Goal: Task Accomplishment & Management: Complete application form

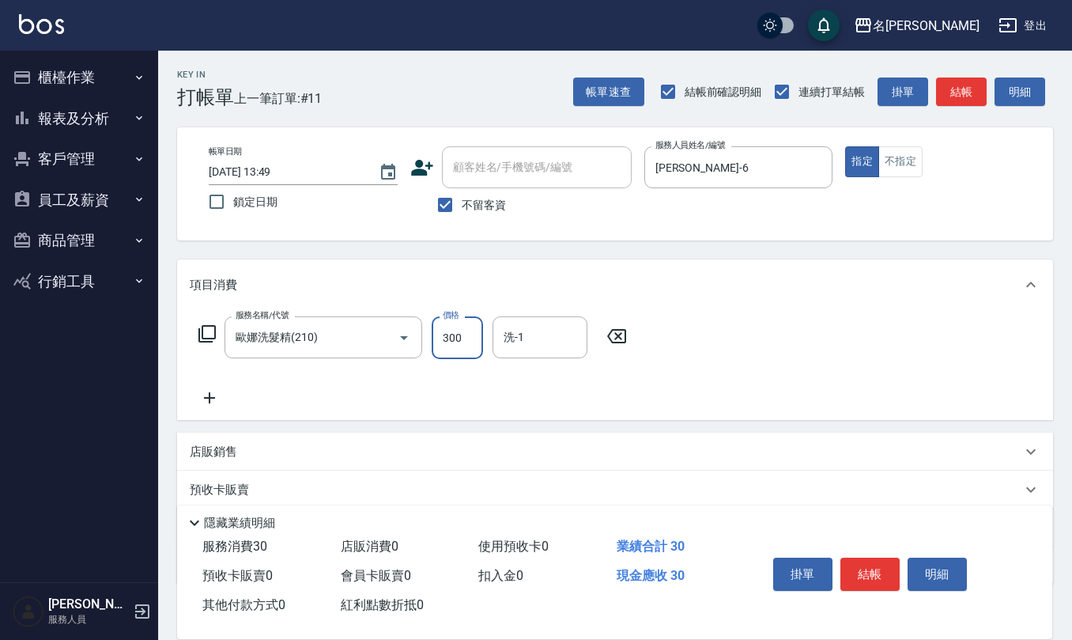
type input "300"
type input "[PERSON_NAME]-25"
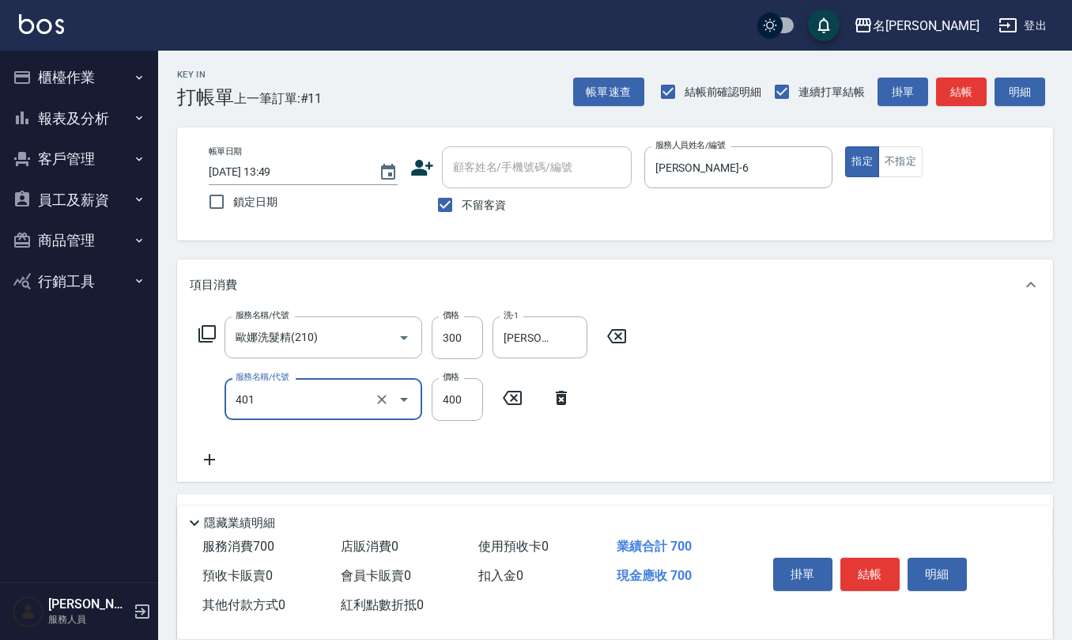
type input "剪髮(401)"
type input "350"
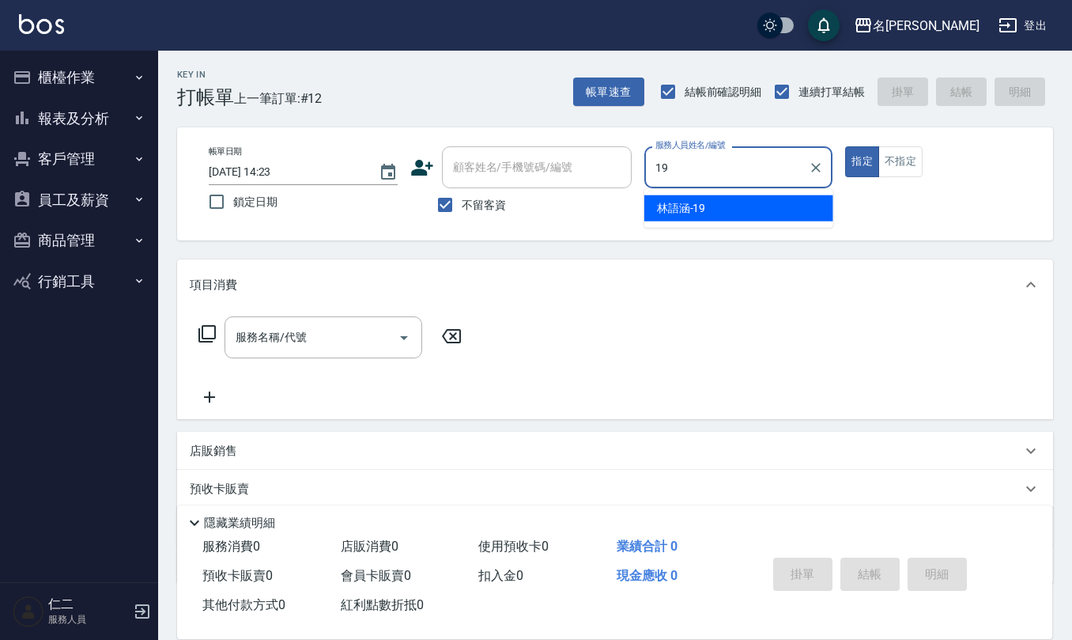
type input "[PERSON_NAME]-19"
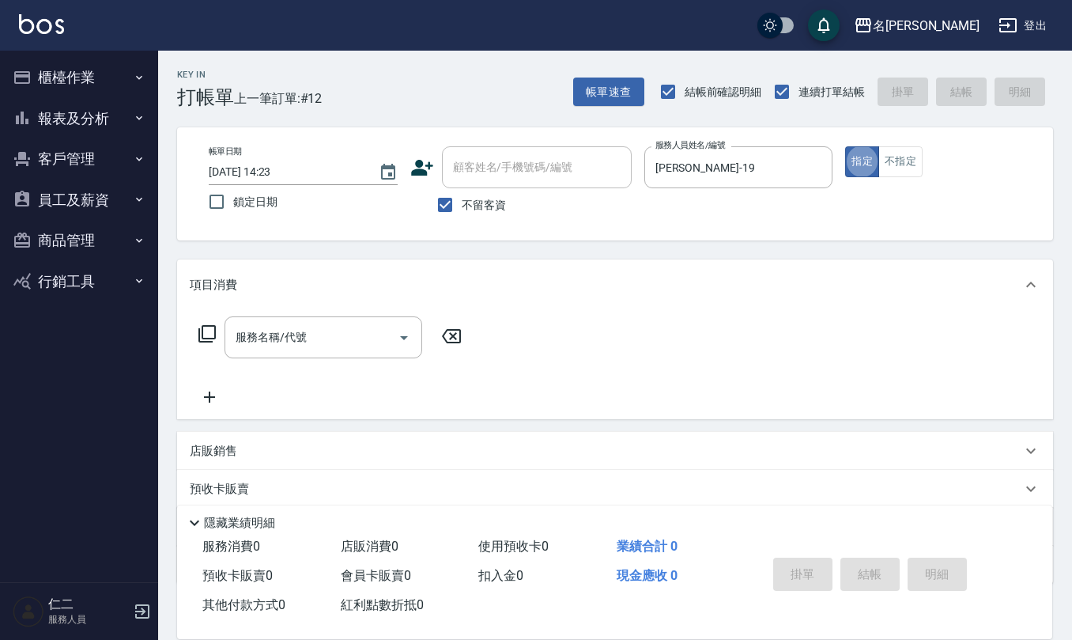
type button "true"
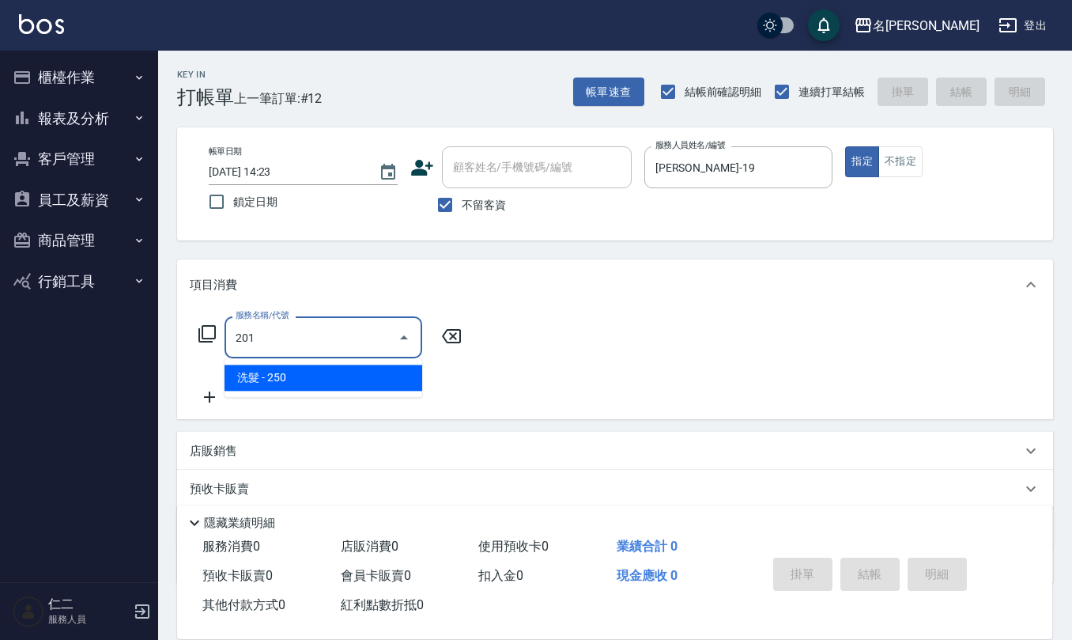
type input "洗髮(201)"
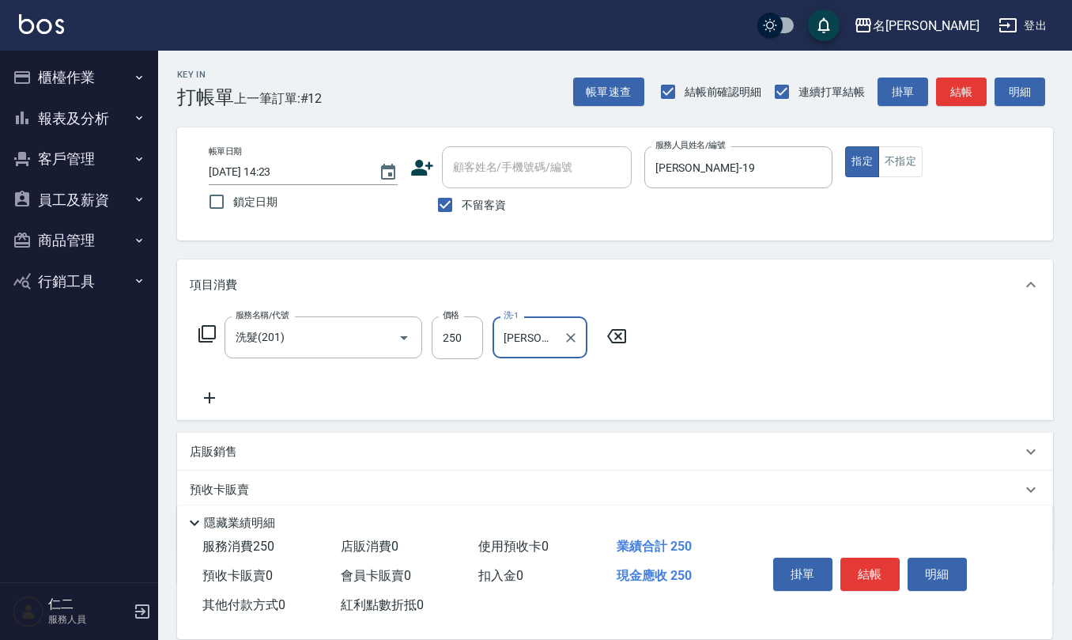
type input "[PERSON_NAME]-32"
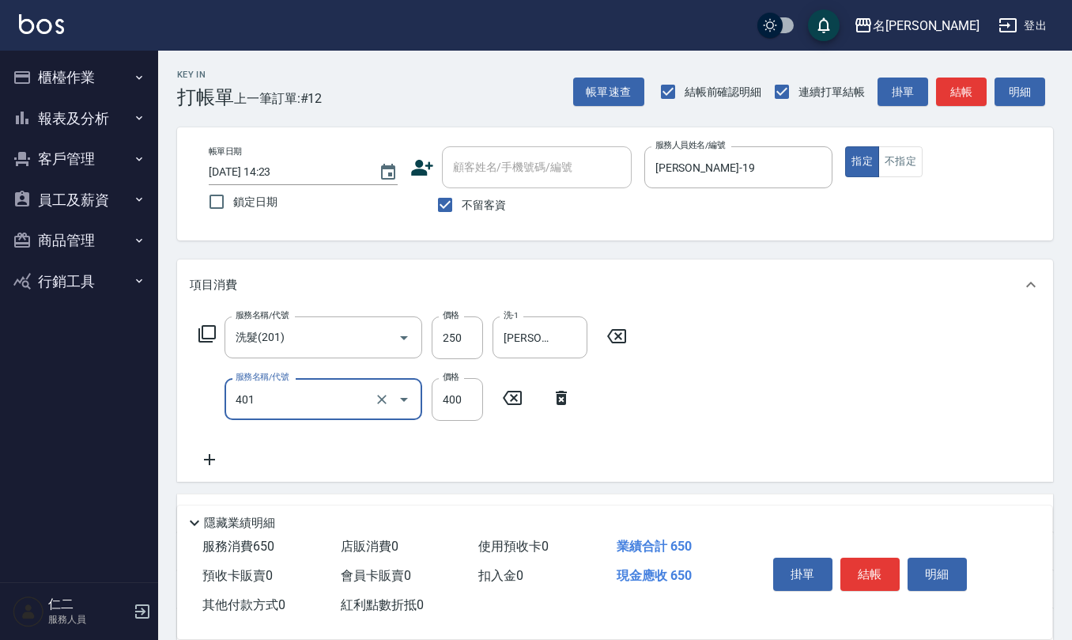
type input "剪髮(401)"
type input "500"
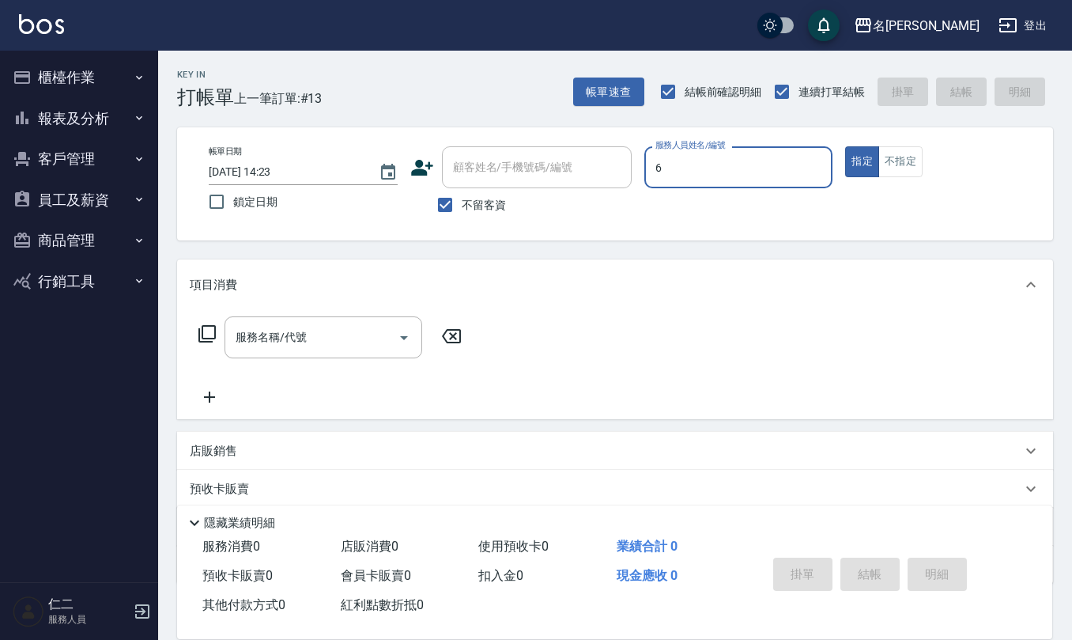
type input "[PERSON_NAME]-6"
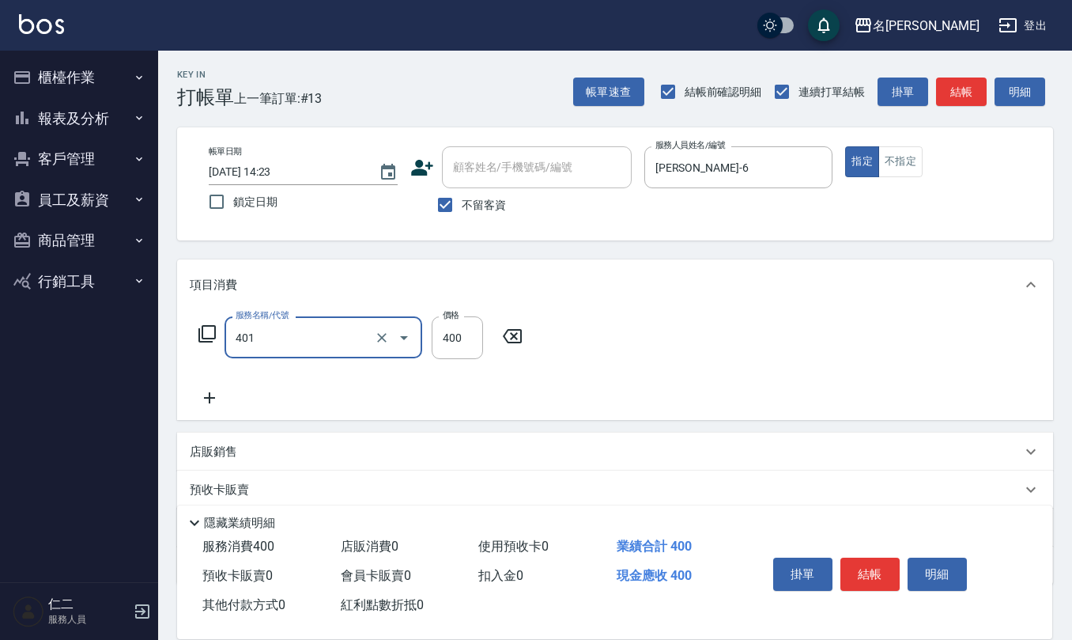
type input "剪髮(401)"
type input "350"
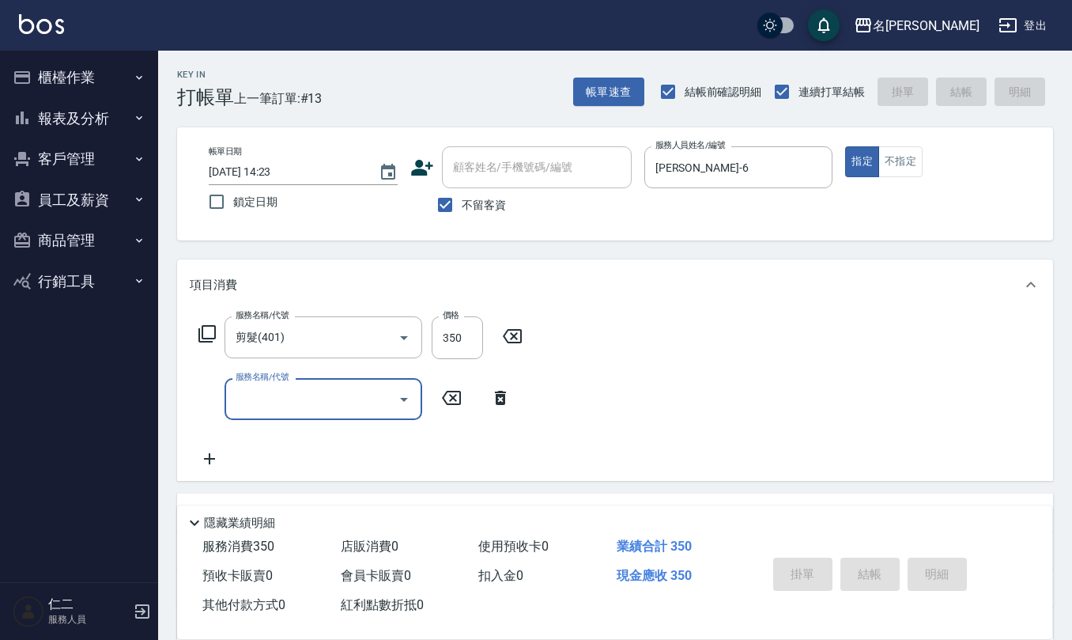
type input "[DATE] 14:24"
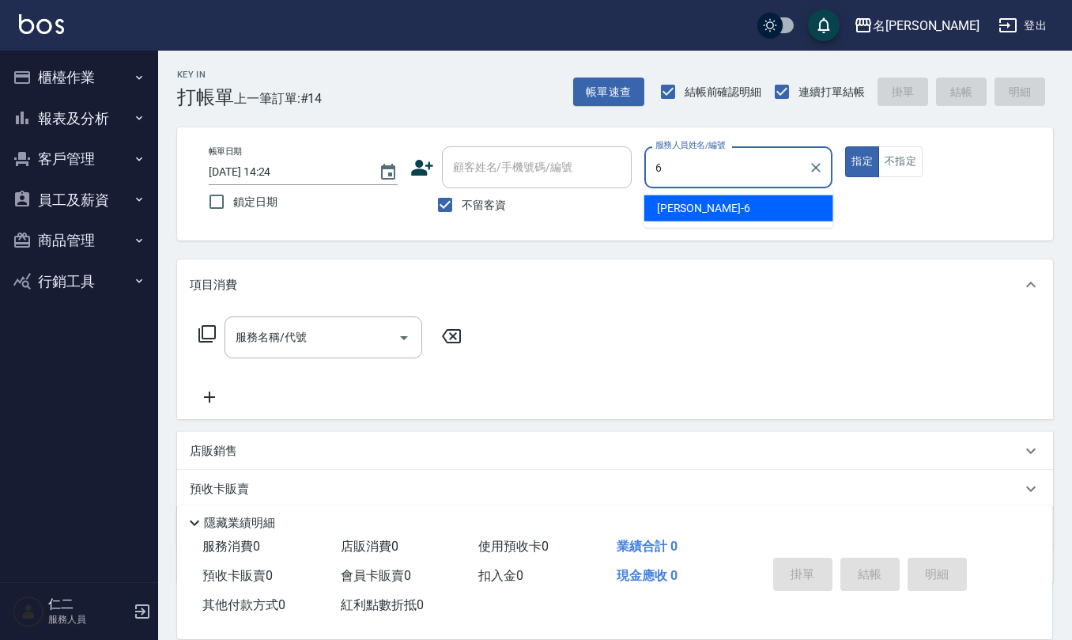
type input "[PERSON_NAME]-6"
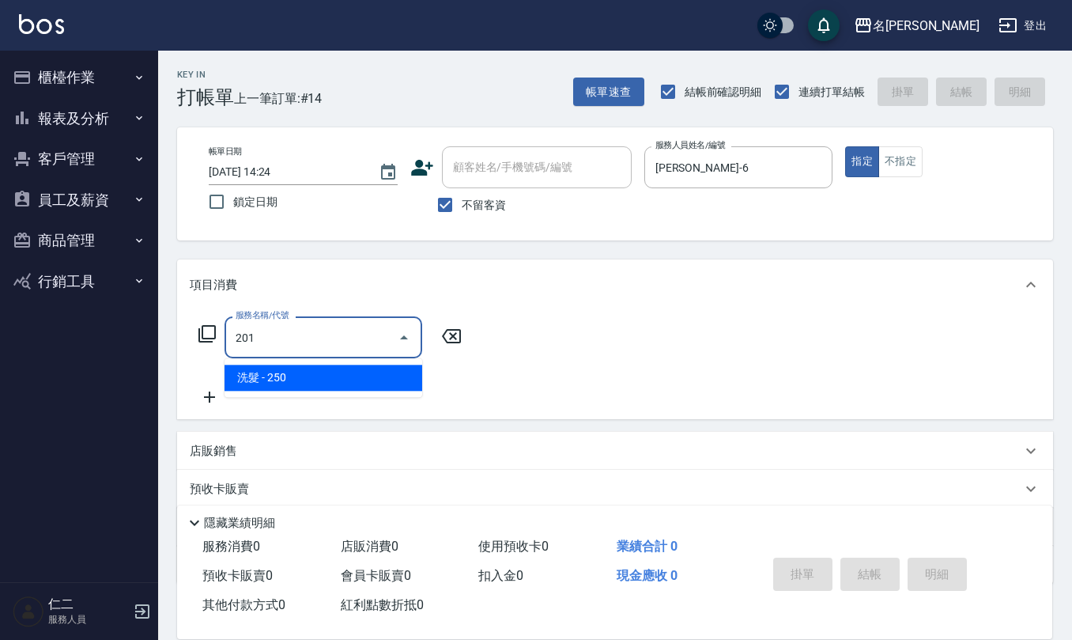
type input "洗髮(201)"
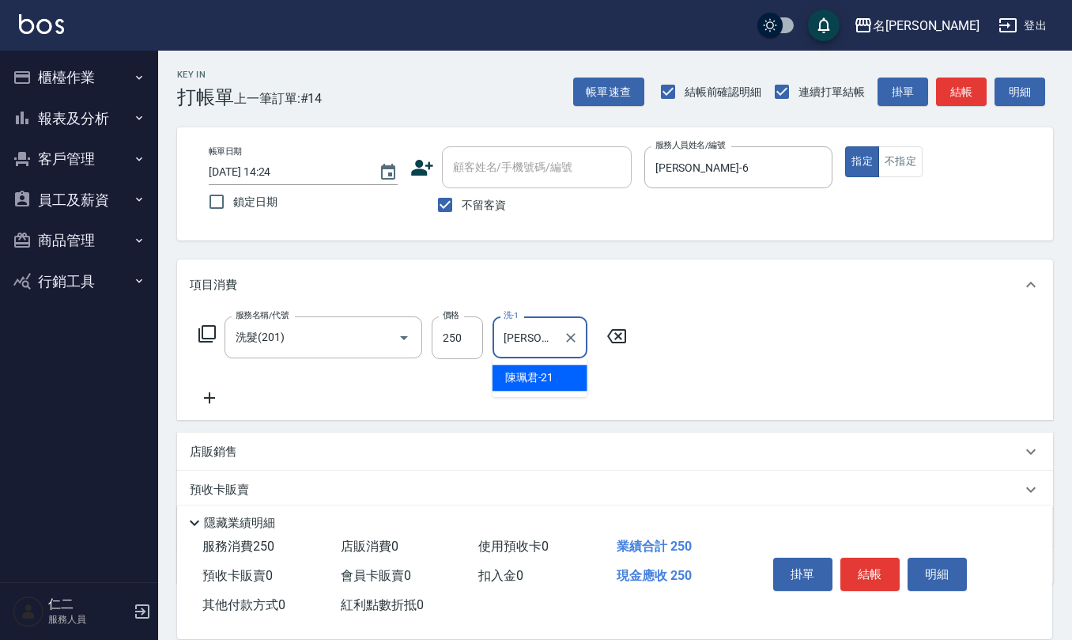
type input "[PERSON_NAME]-21"
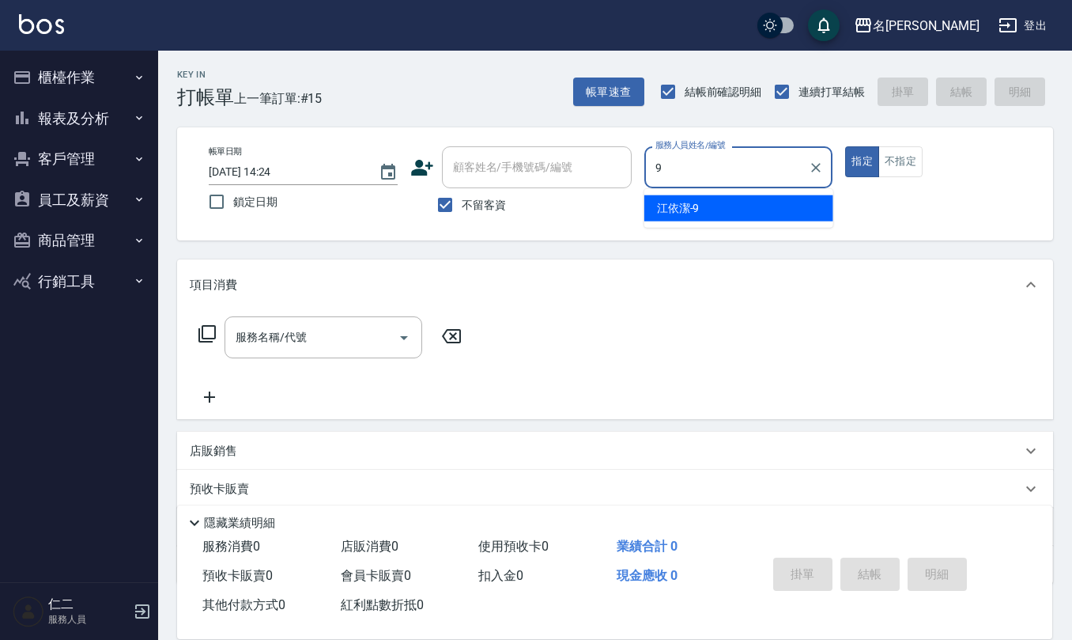
type input "[PERSON_NAME]-9"
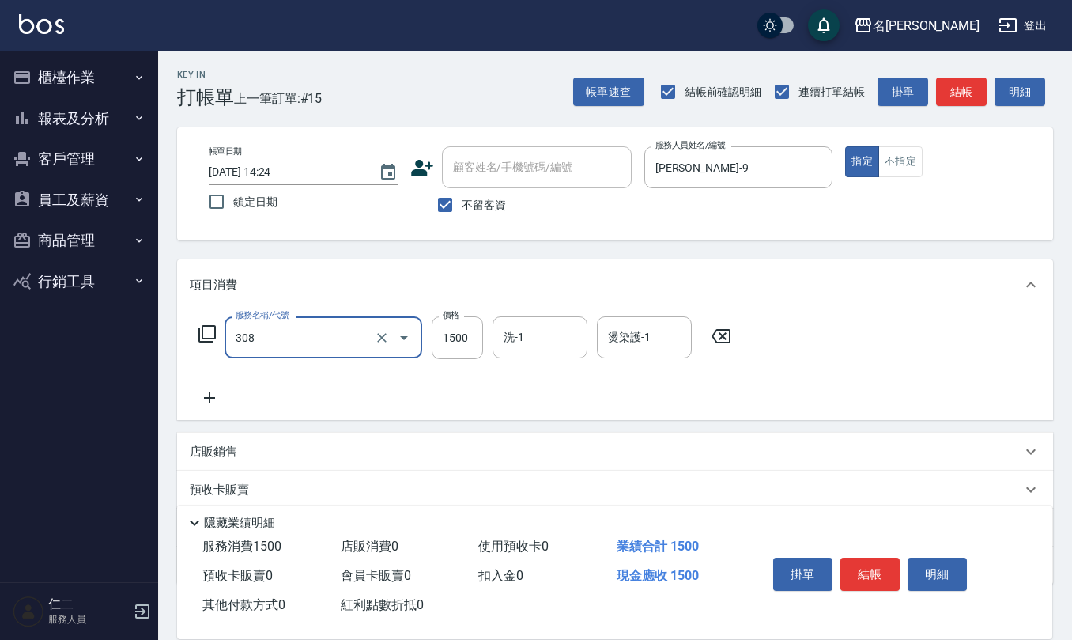
type input "效能離子燙1500(308)"
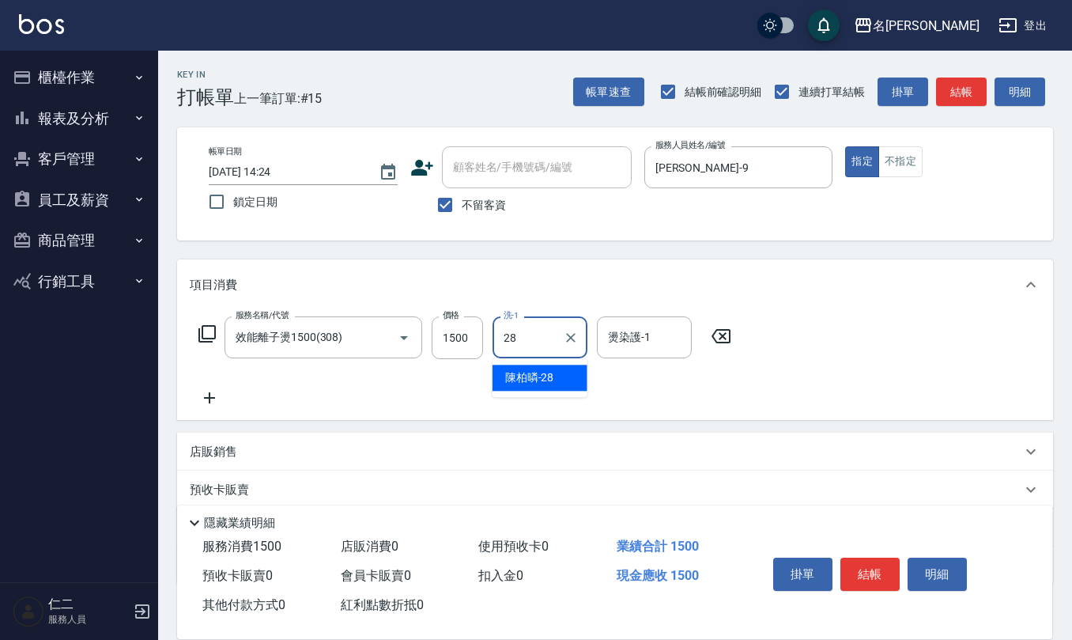
type input "[PERSON_NAME]-28"
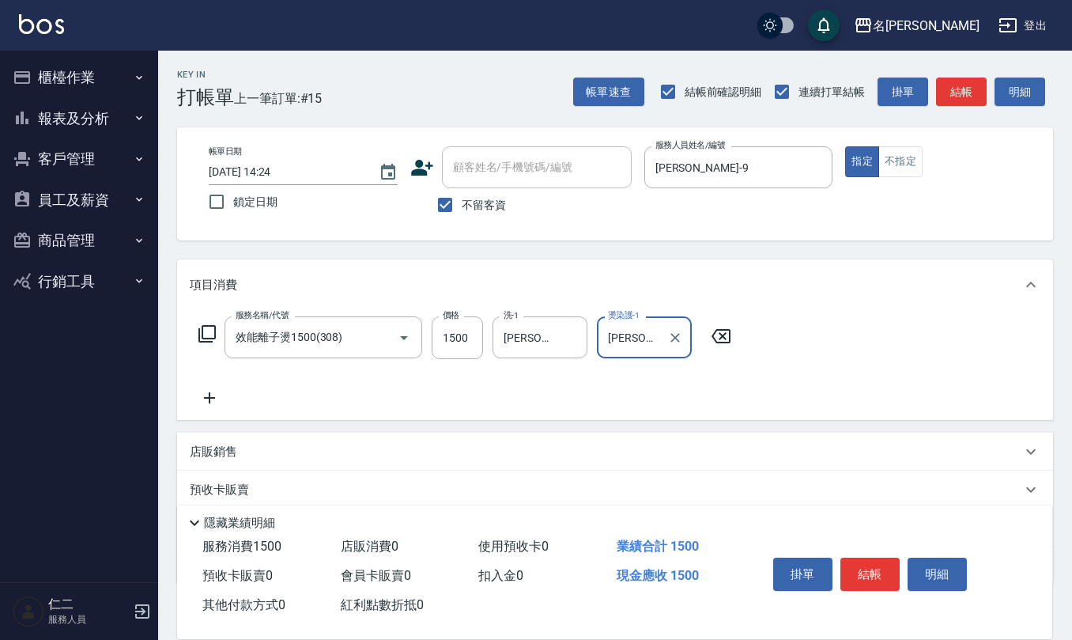
type input "[PERSON_NAME]-28"
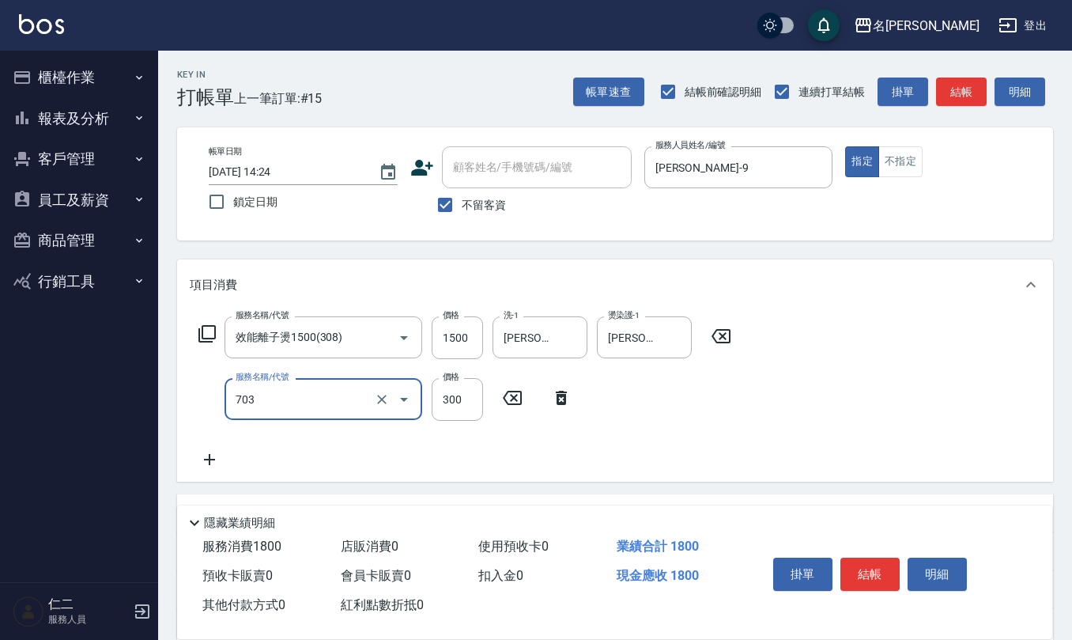
type input "(1236)設計師(703)"
type input "200"
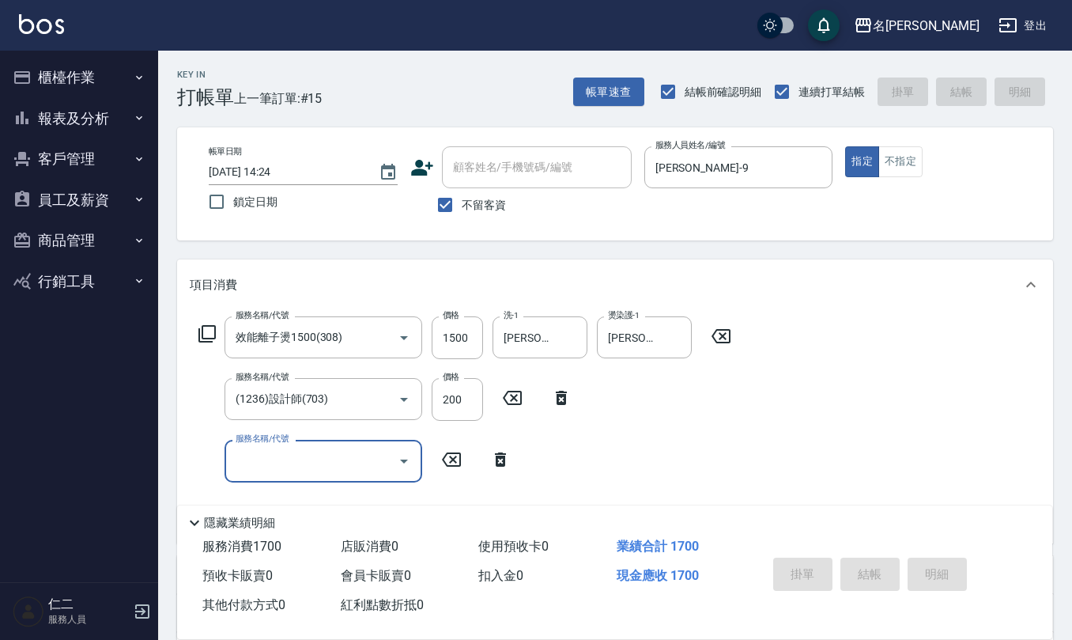
type input "[DATE] 14:34"
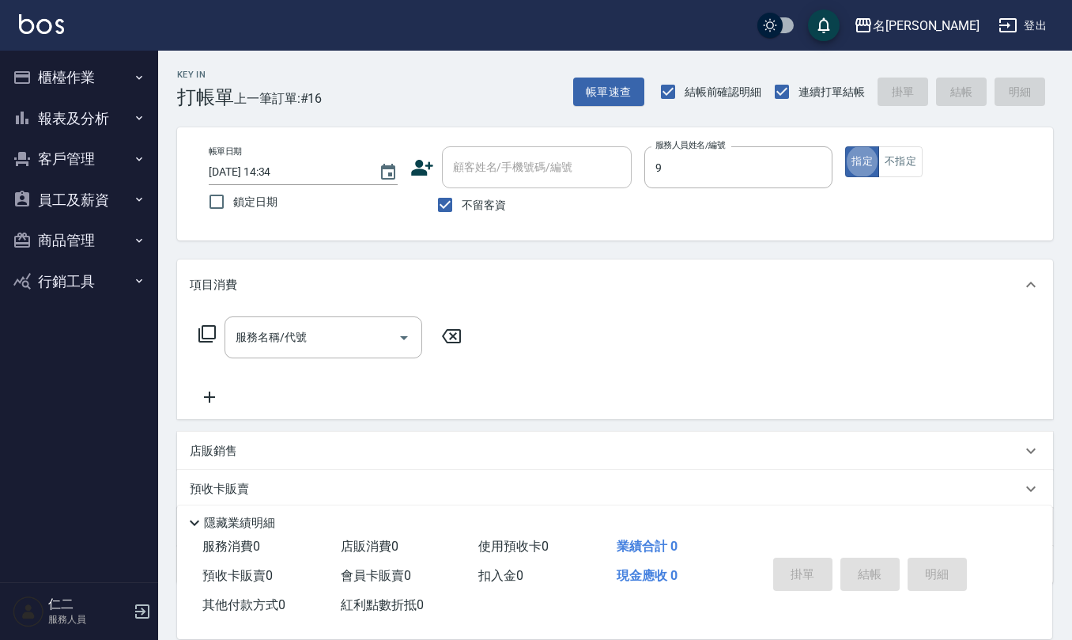
type input "[PERSON_NAME]-9"
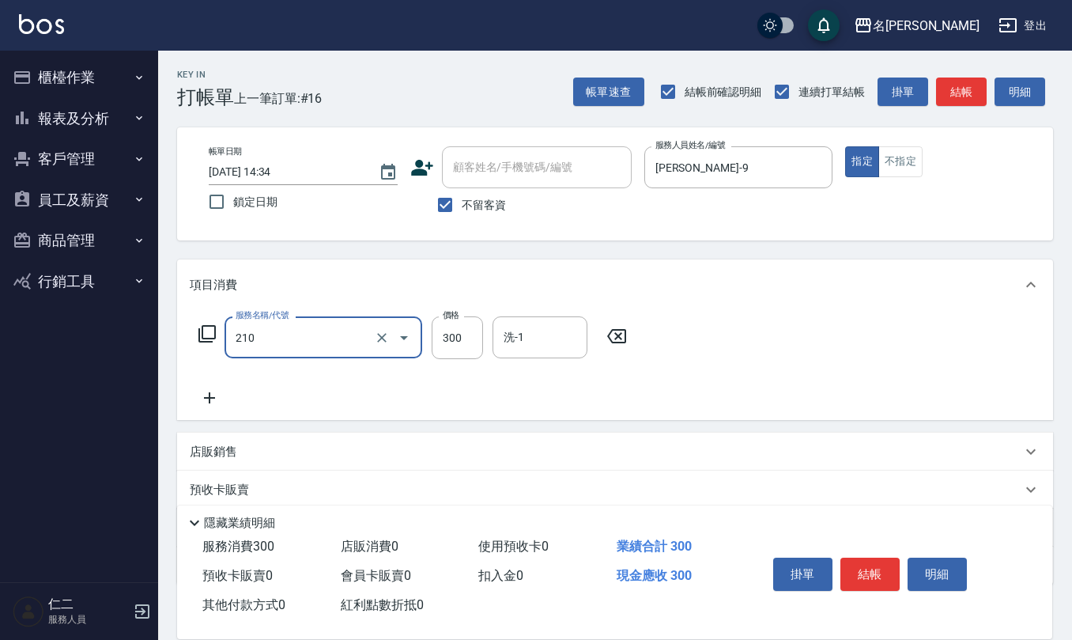
type input "歐娜洗髮精(210)"
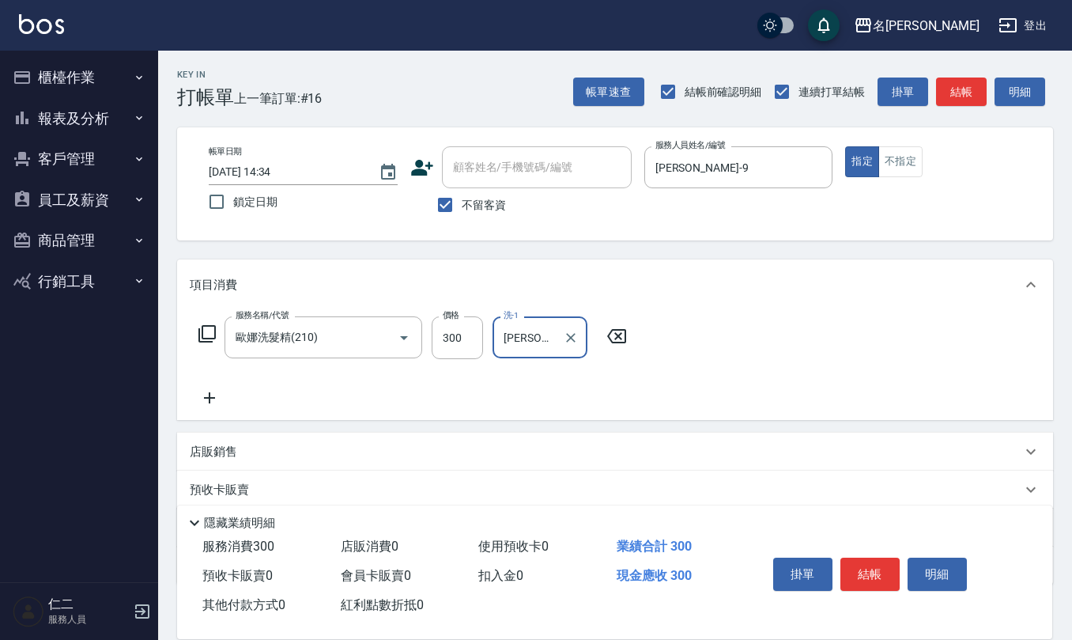
type input "[PERSON_NAME]-21"
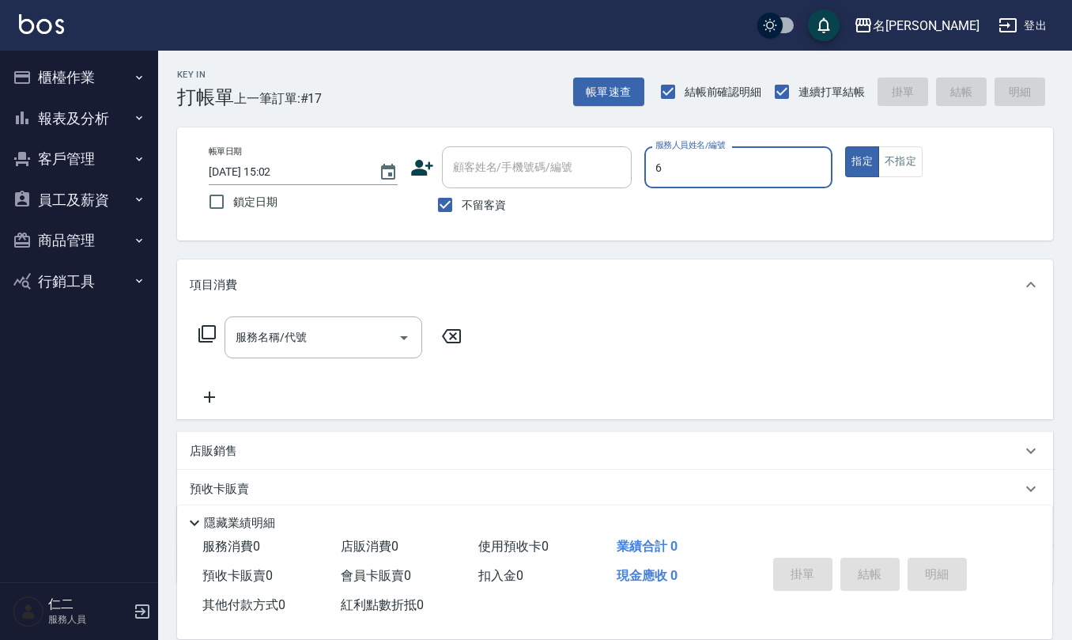
type input "[PERSON_NAME]-6"
type button "true"
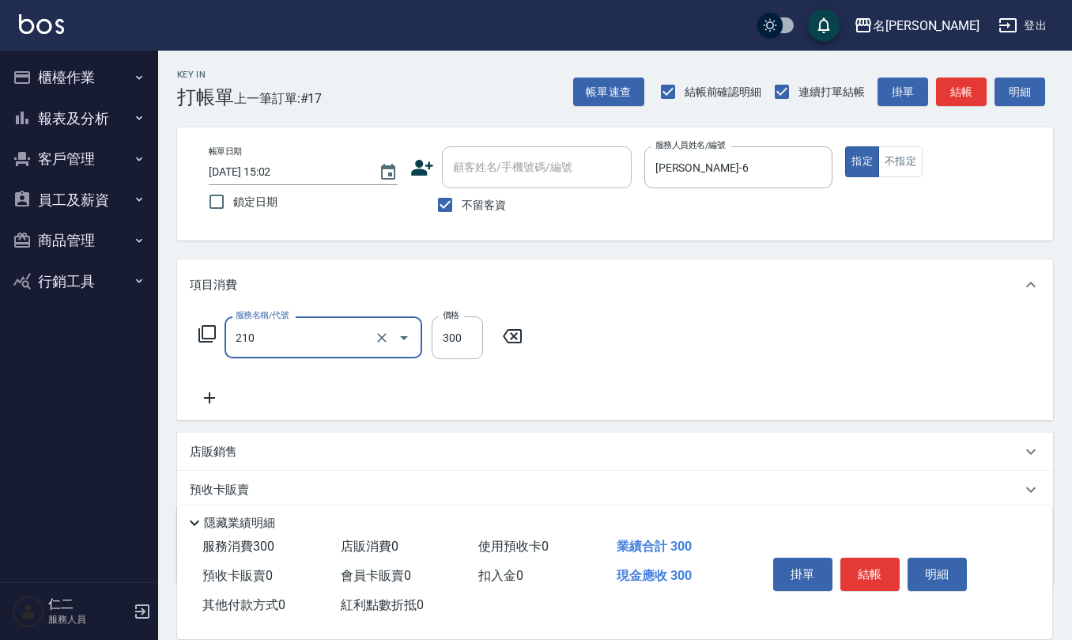
type input "歐娜洗髮精(210)"
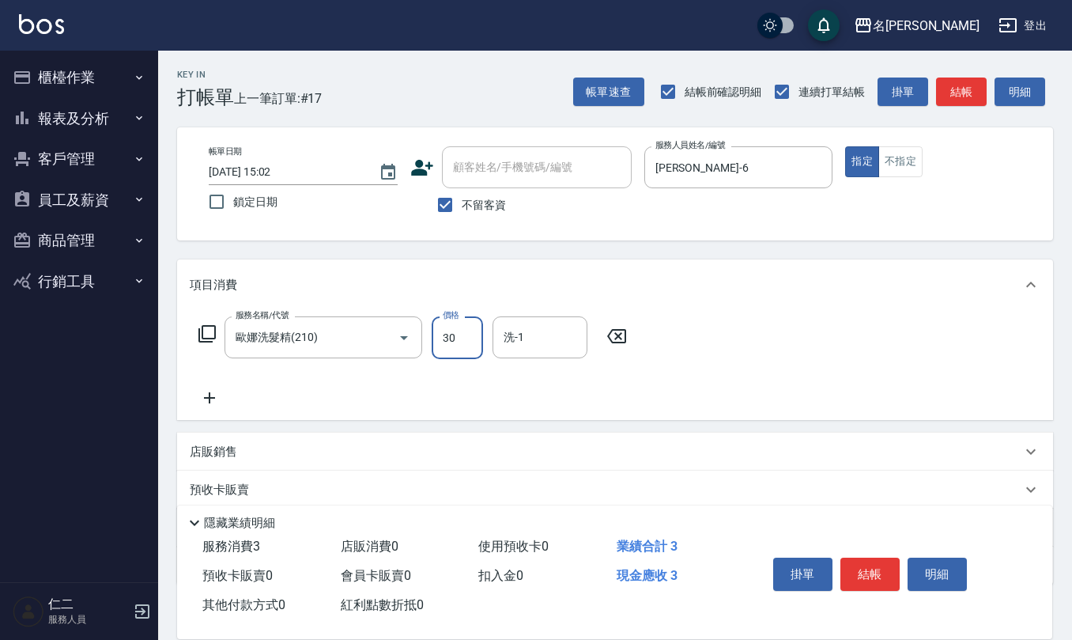
type input "300"
type input "[PERSON_NAME]-21"
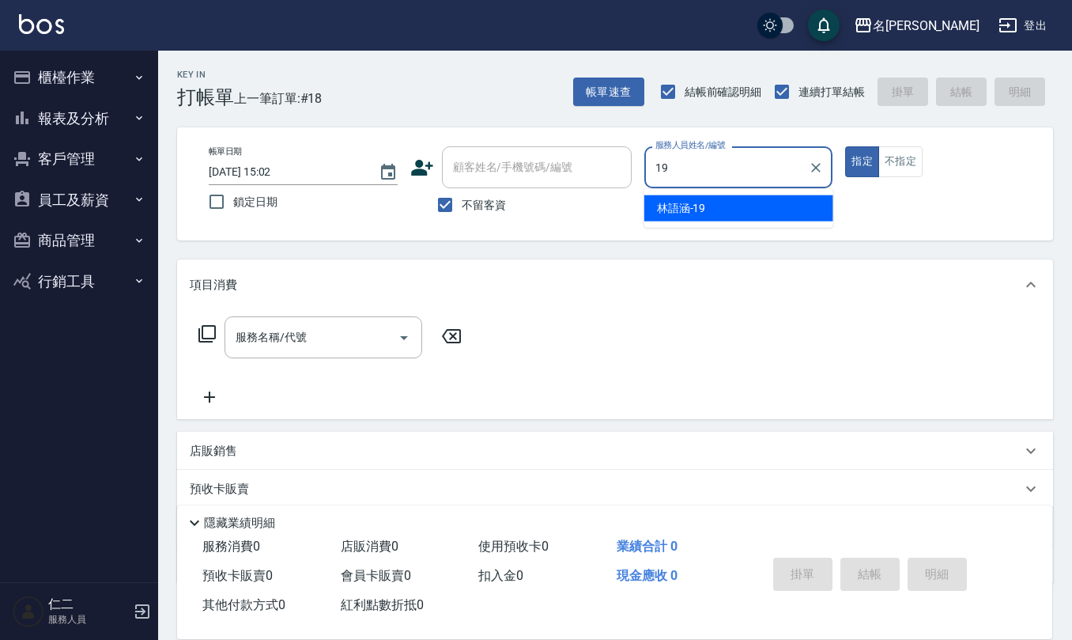
type input "[PERSON_NAME]-19"
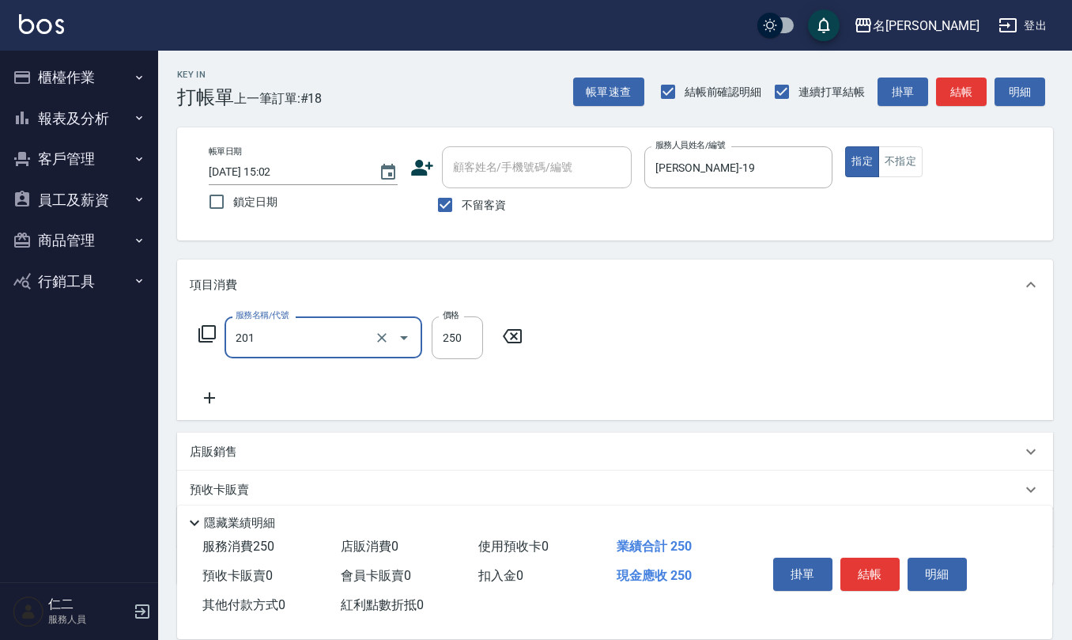
type input "洗髮(201)"
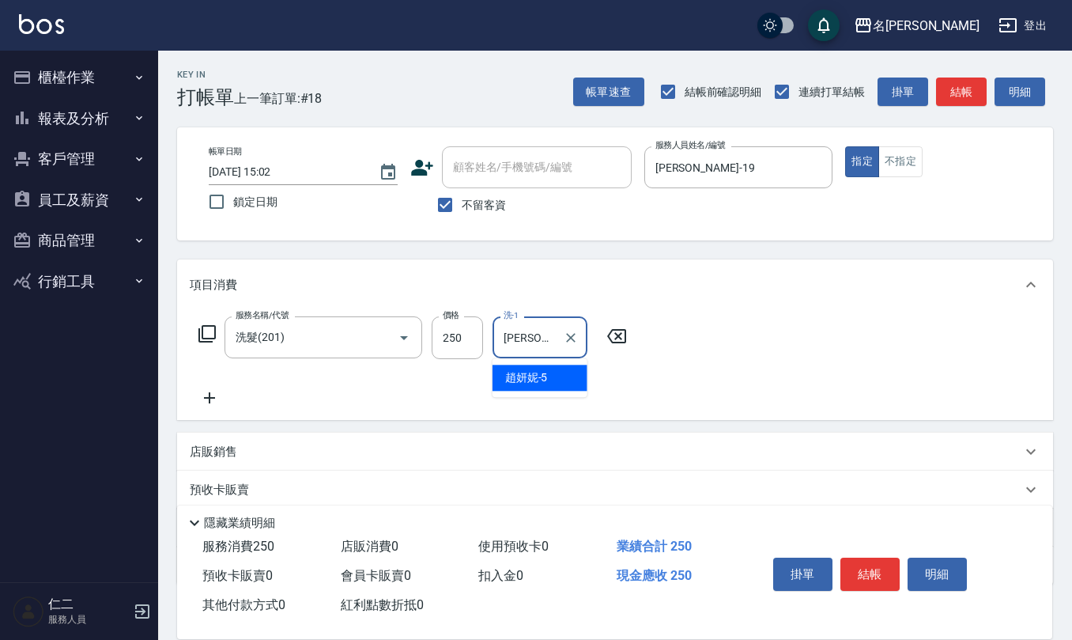
type input "[PERSON_NAME]5"
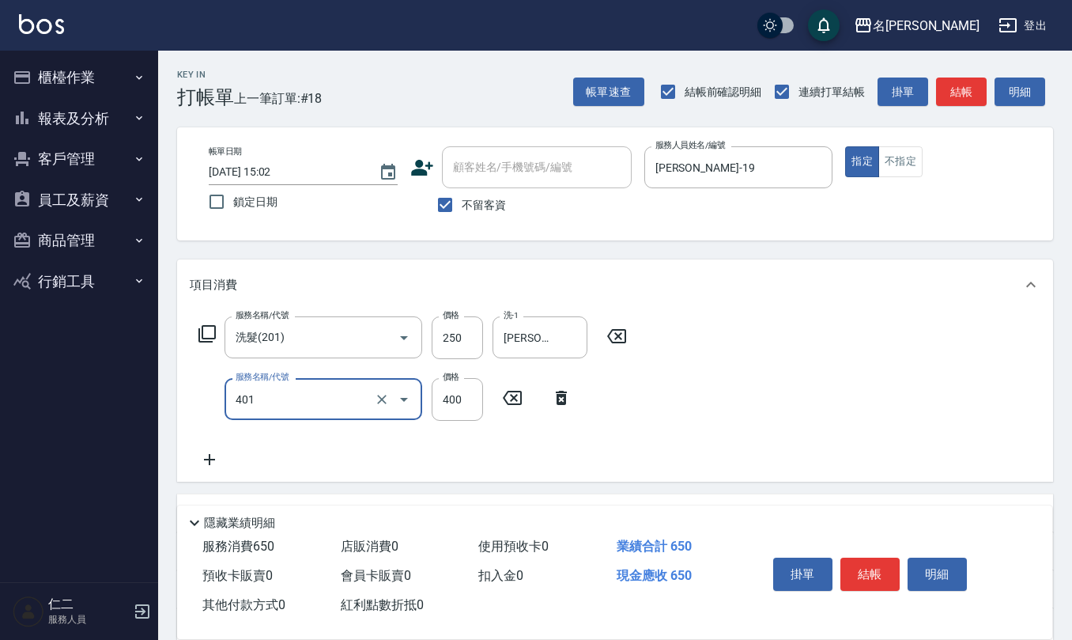
type input "剪髮(401)"
type input "500"
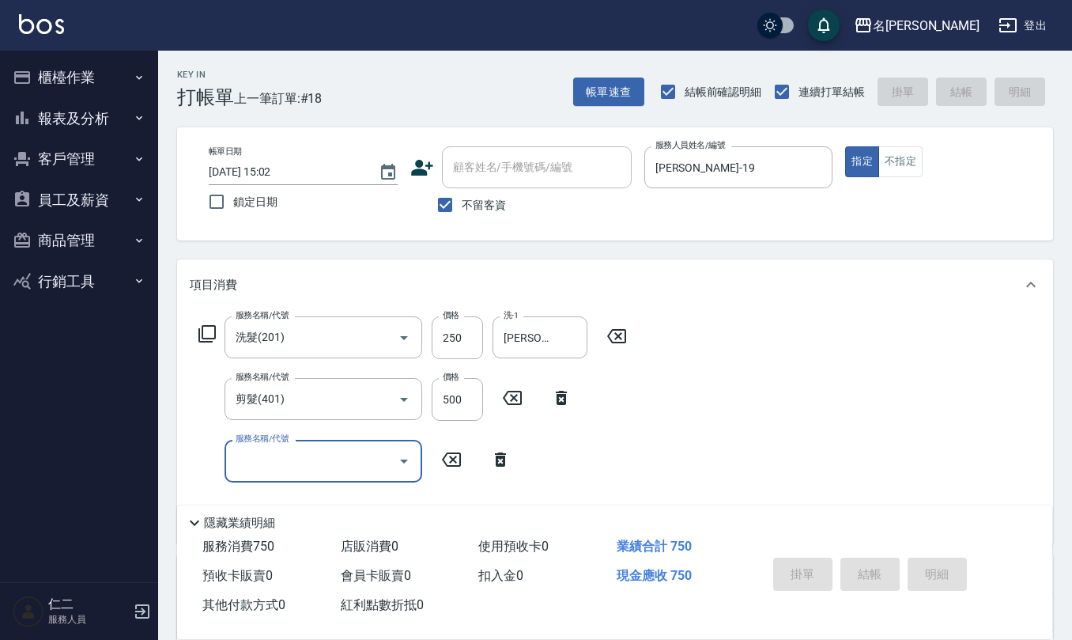
type input "[DATE] 15:03"
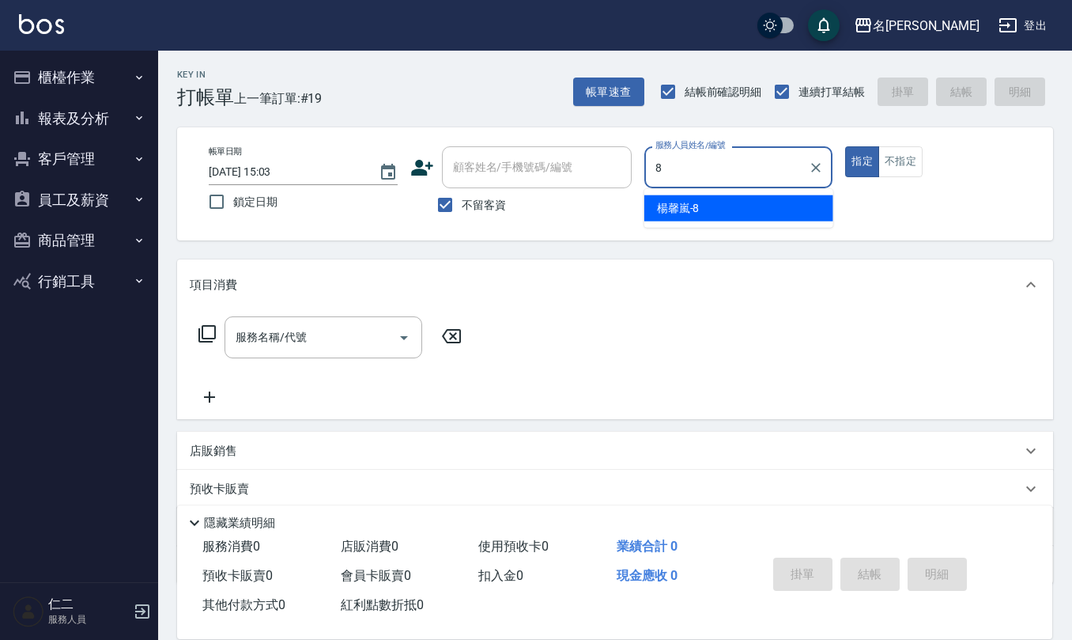
type input "楊馨嵐-8"
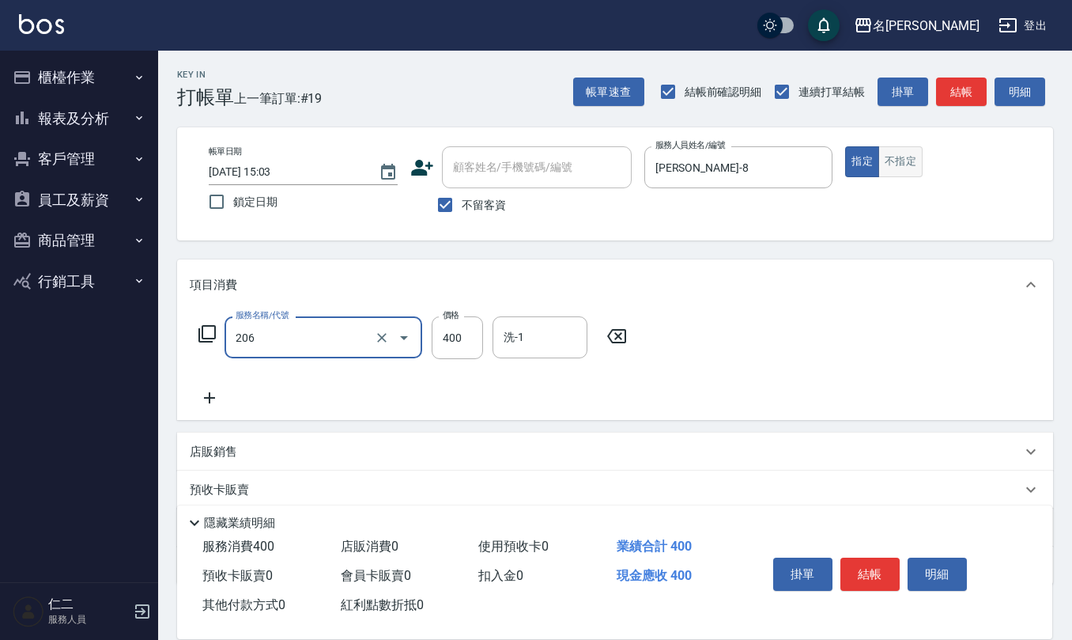
type input "健康洗(206)"
click at [903, 164] on button "不指定" at bounding box center [900, 161] width 44 height 31
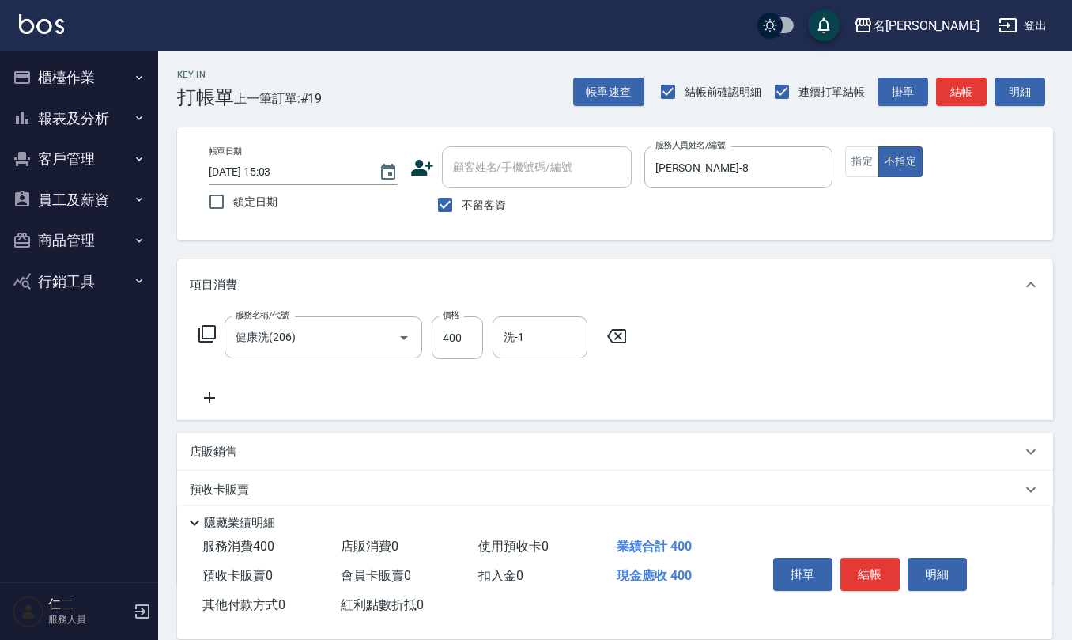
type button "false"
type input "林佩誼-25"
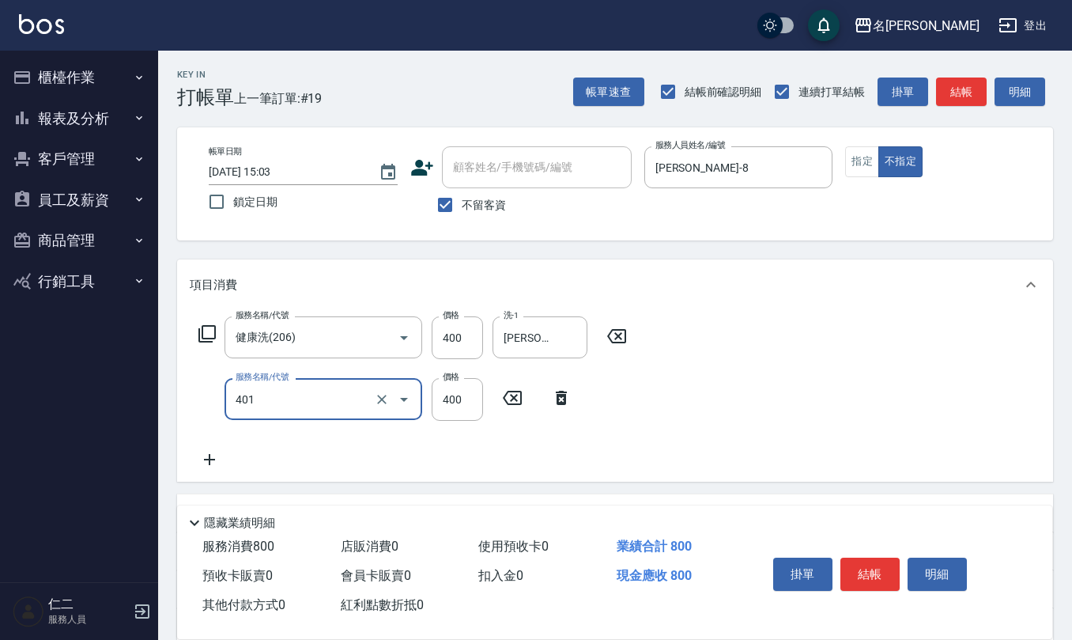
type input "剪髮(401)"
type input "200"
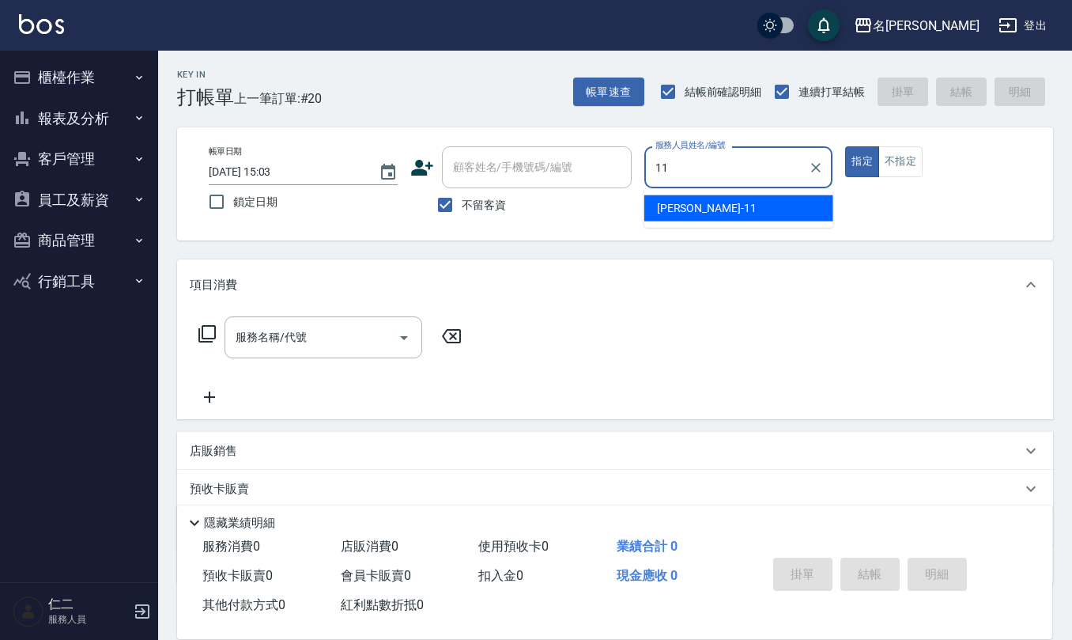
type input "詹沛橙-11"
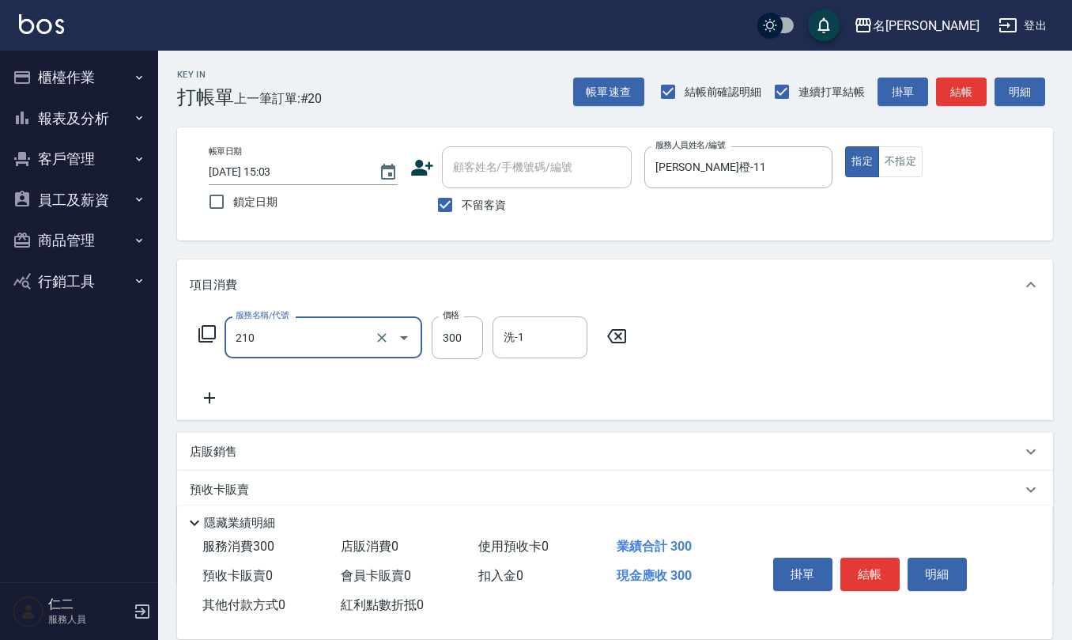
type input "歐娜洗髮精(210)"
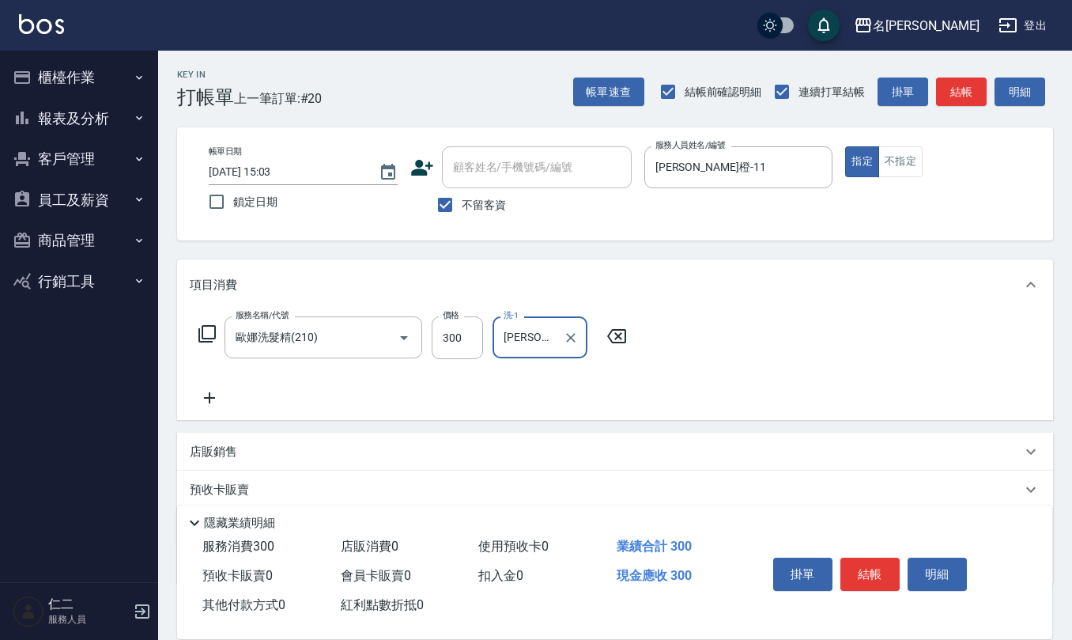
type input "詹沛橙-11"
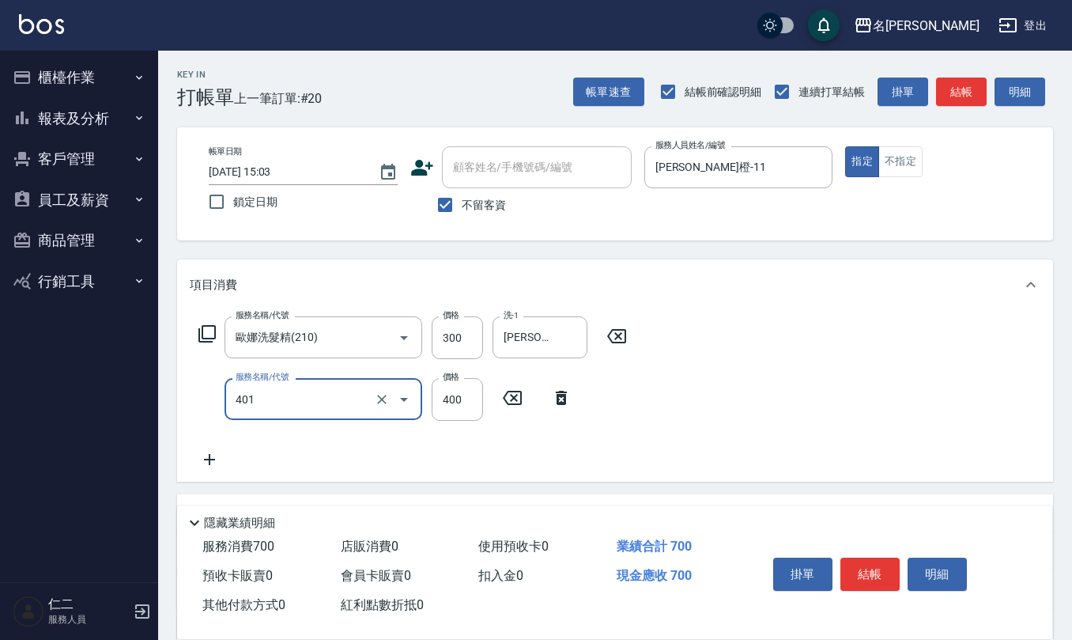
type input "剪髮(401)"
type input "200"
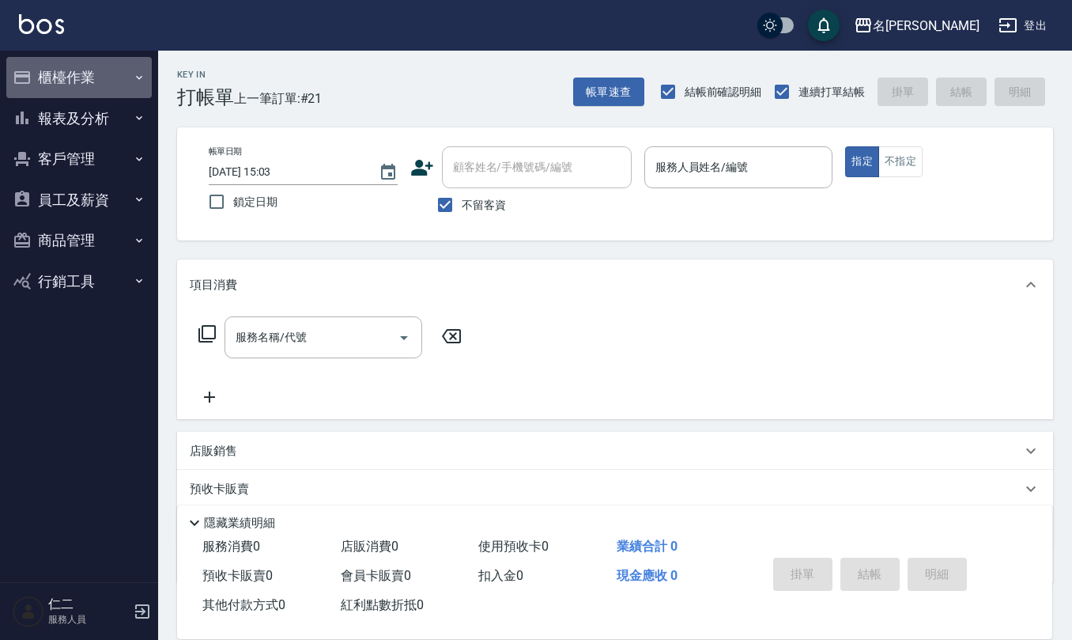
click at [98, 83] on button "櫃檯作業" at bounding box center [78, 77] width 145 height 41
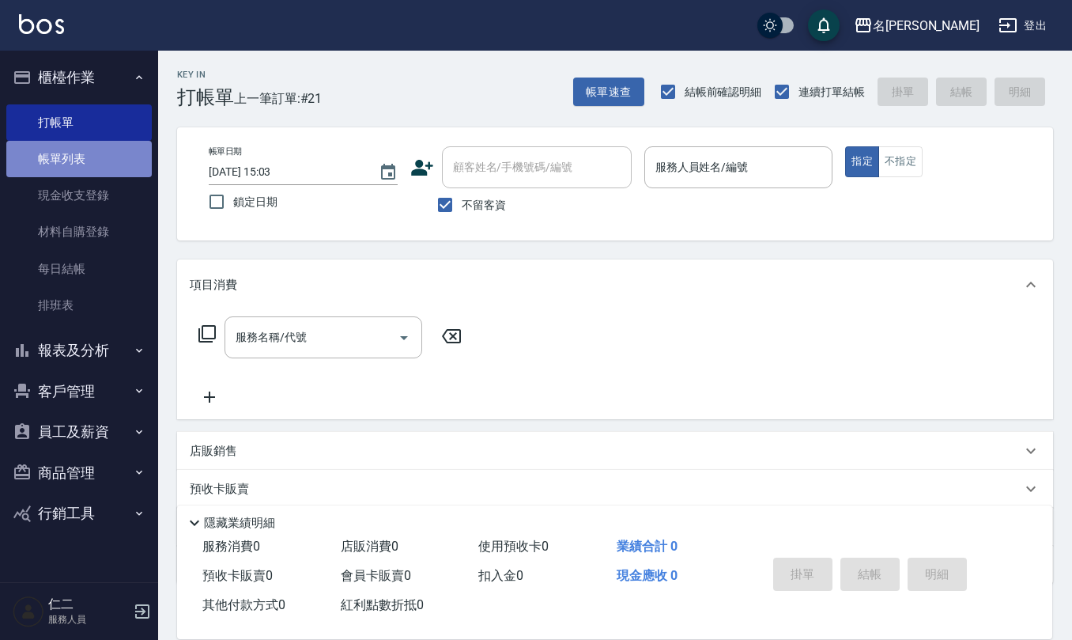
click at [77, 150] on link "帳單列表" at bounding box center [78, 159] width 145 height 36
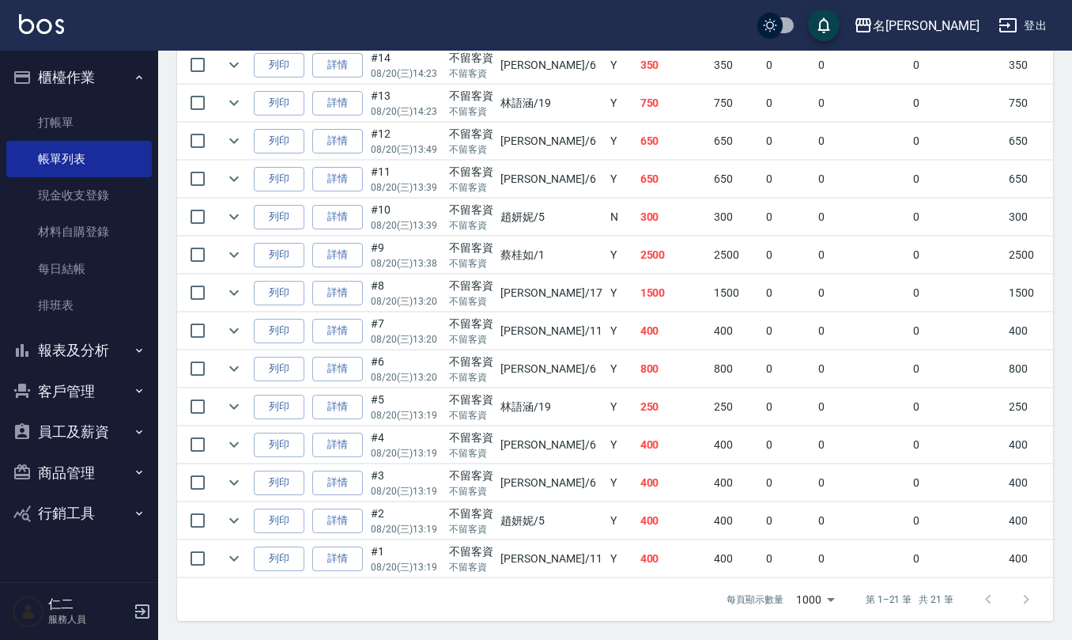
scroll to position [772, 0]
click at [70, 115] on link "打帳單" at bounding box center [78, 122] width 145 height 36
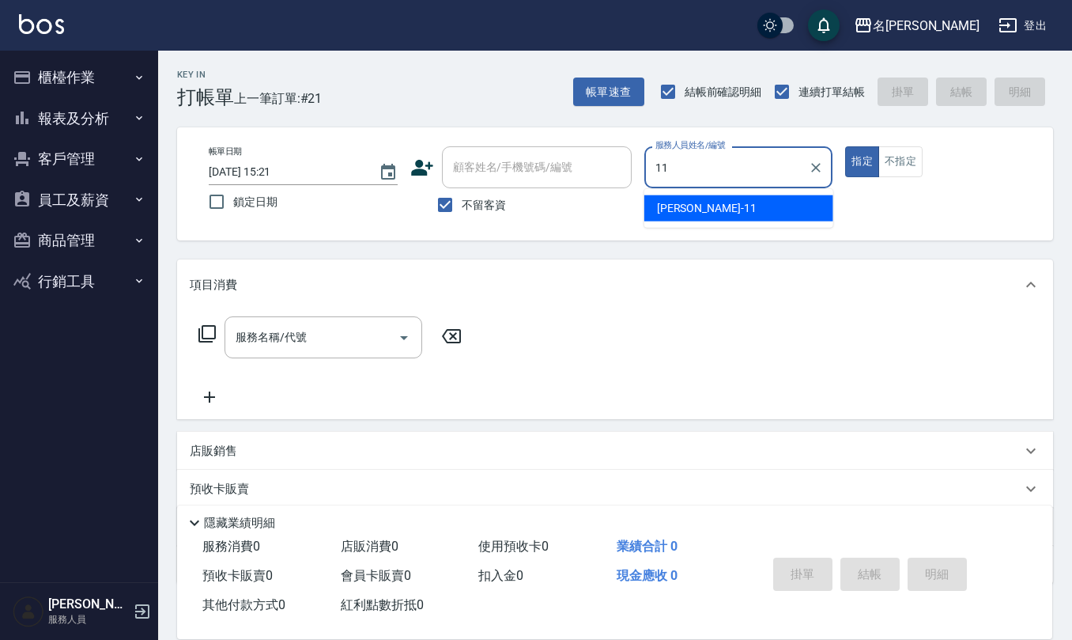
type input "[PERSON_NAME]橙-11"
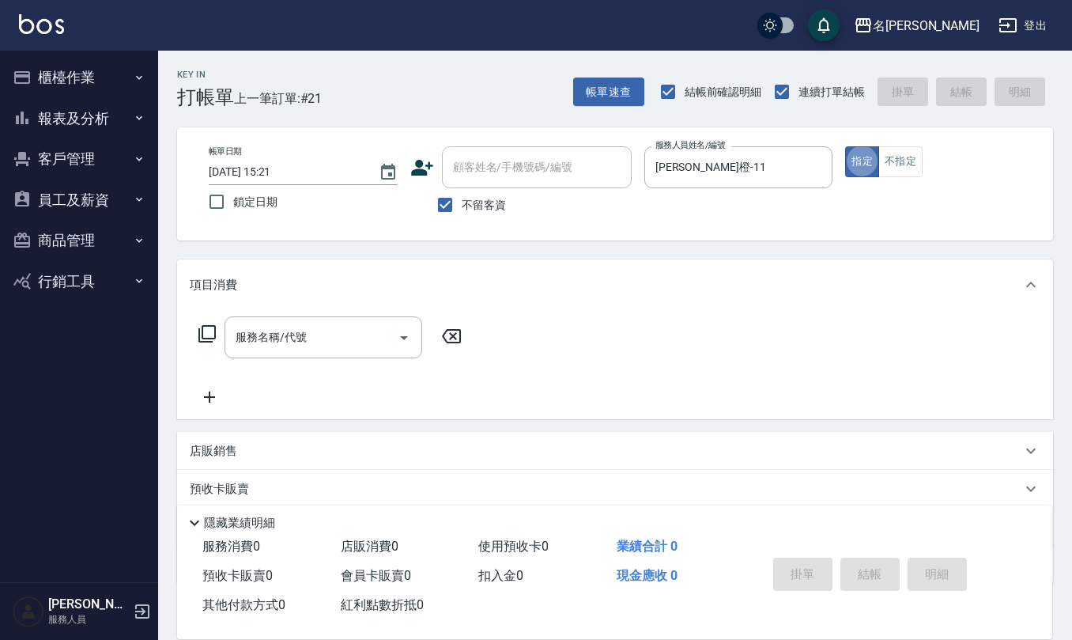
type button "true"
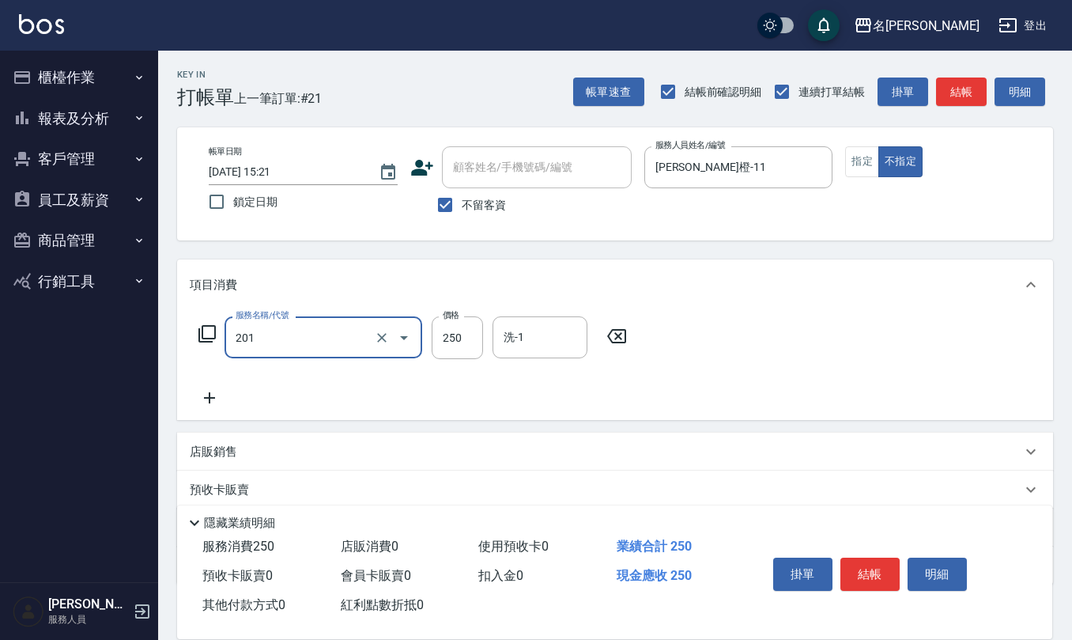
type input "洗髮(201)"
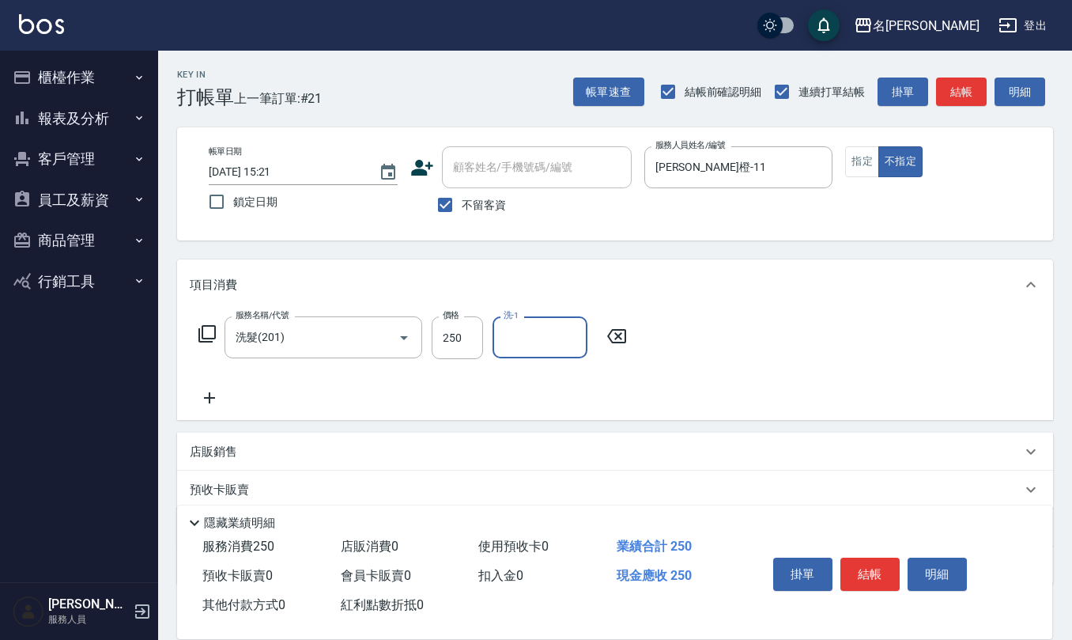
type input "2"
type input "葉冠佑-32"
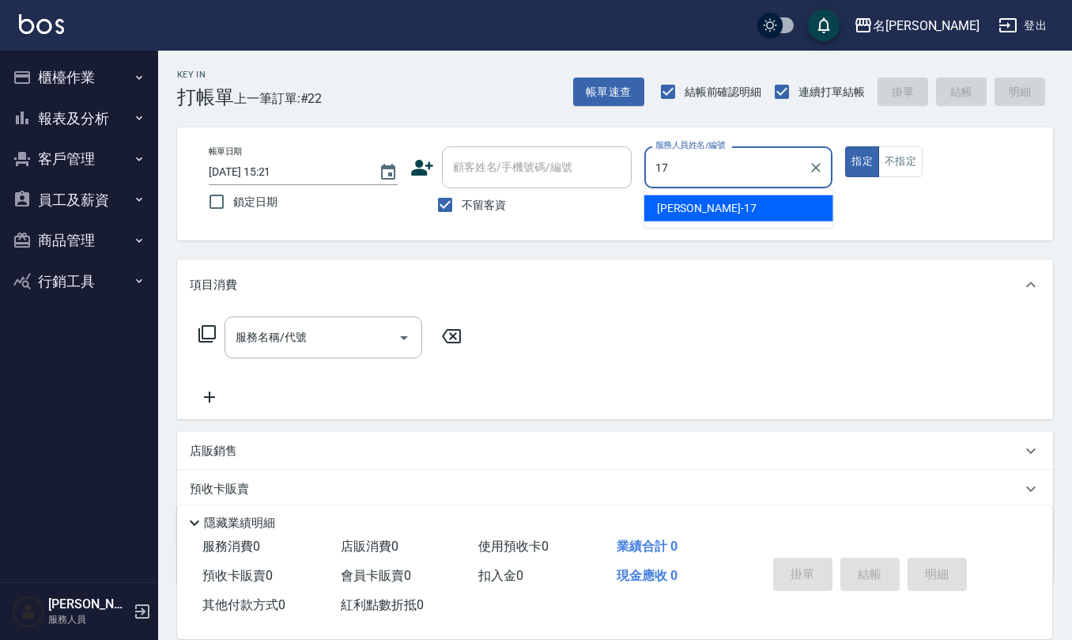
type input "李俞玫-17"
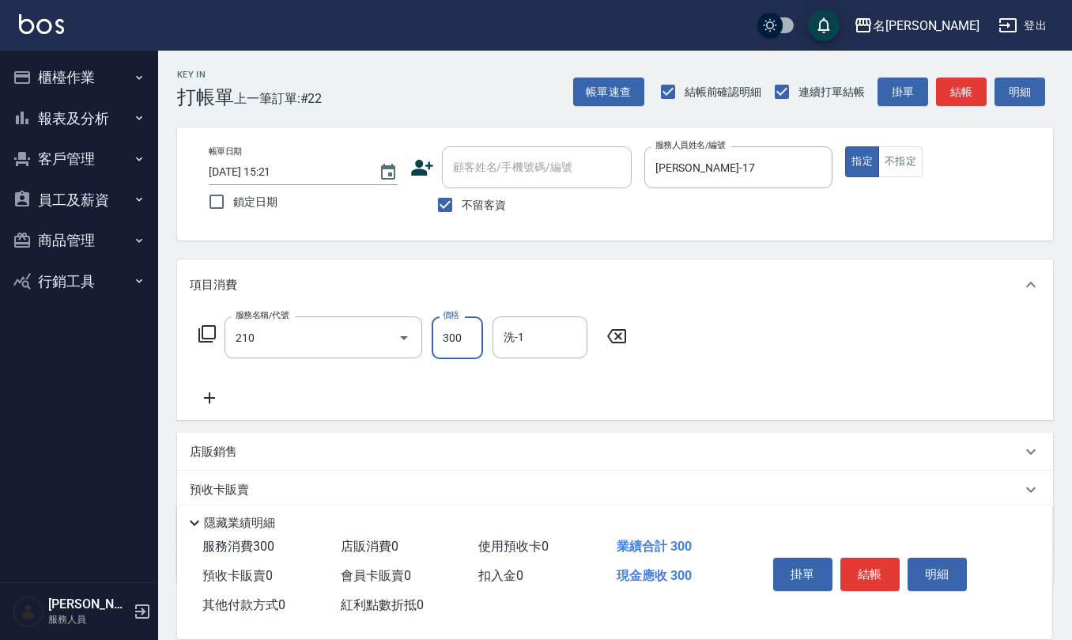
type input "歐娜洗髮精(210)"
type input "[PERSON_NAME]橙-11"
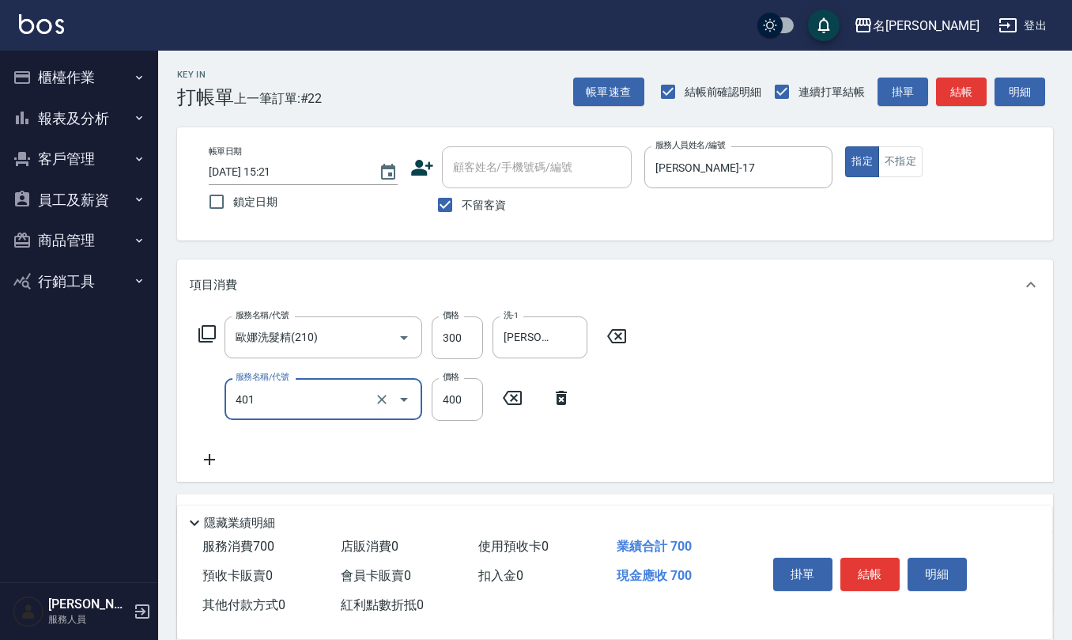
type input "剪髮(401)"
type input "450"
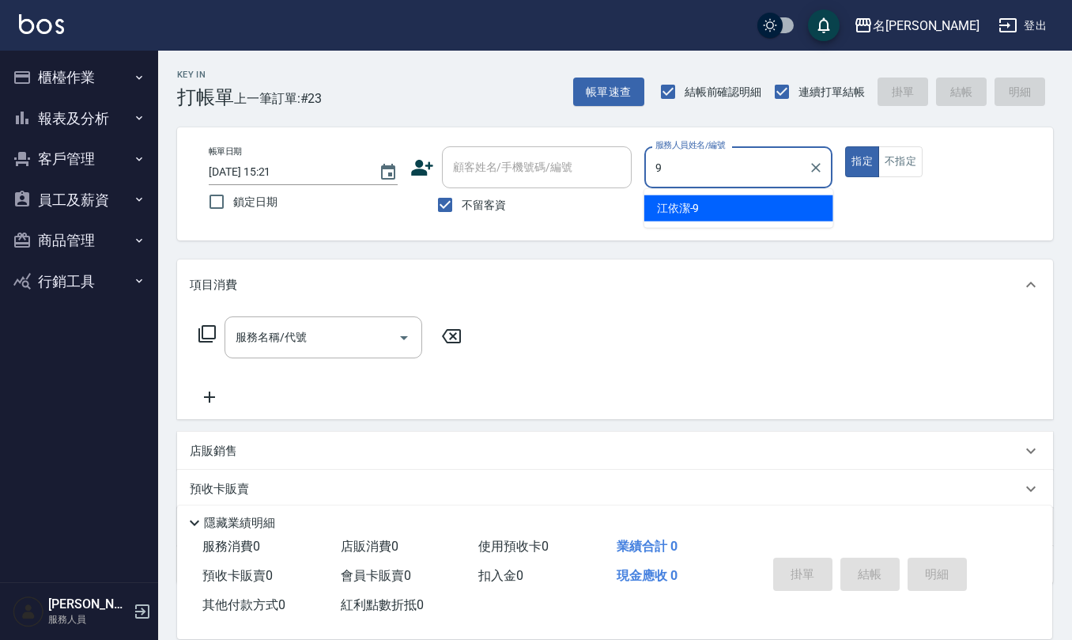
type input "江依潔-9"
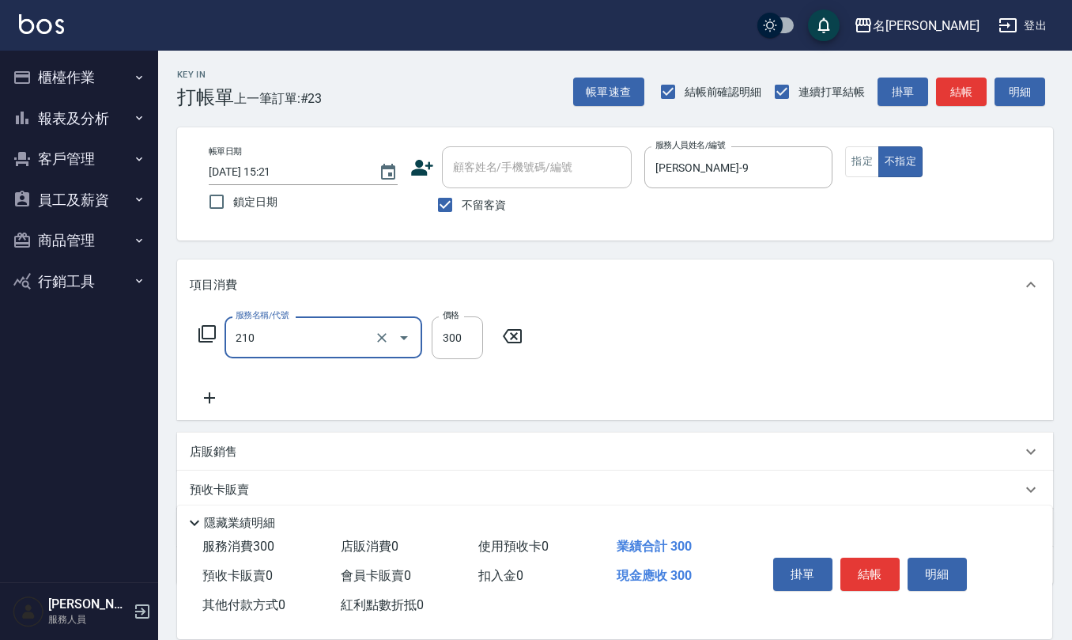
type input "歐娜洗髮精(210)"
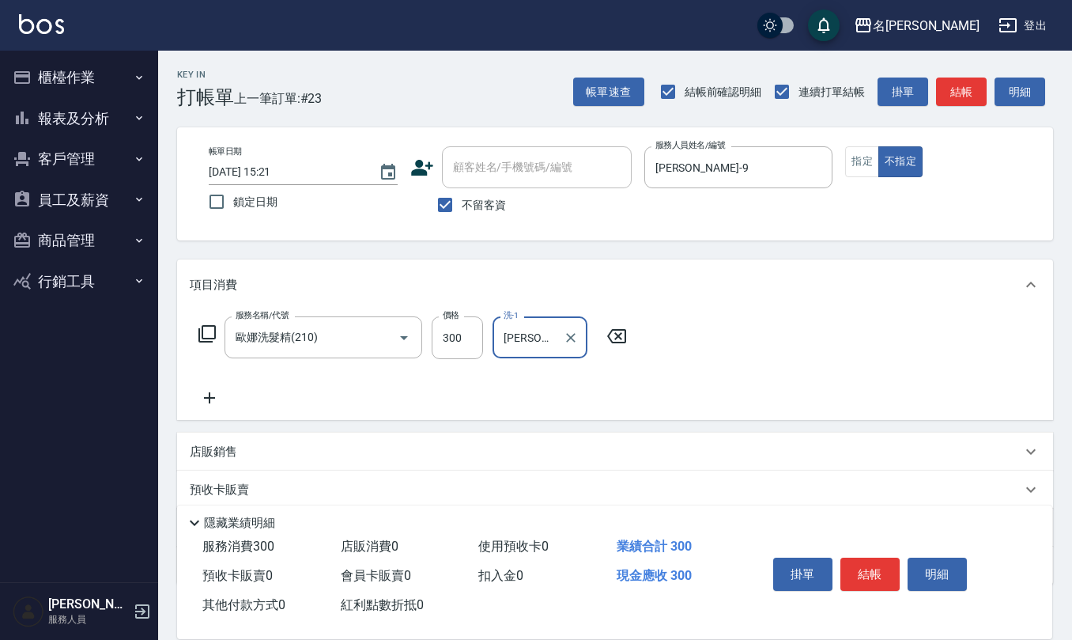
type input "[PERSON_NAME]-21"
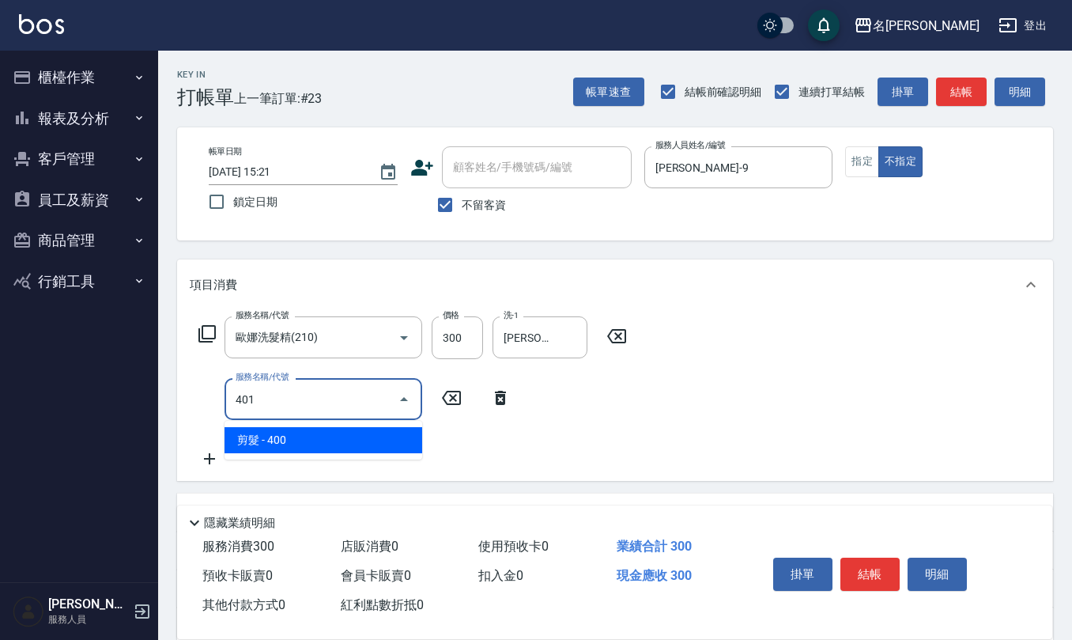
type input "剪髮(401)"
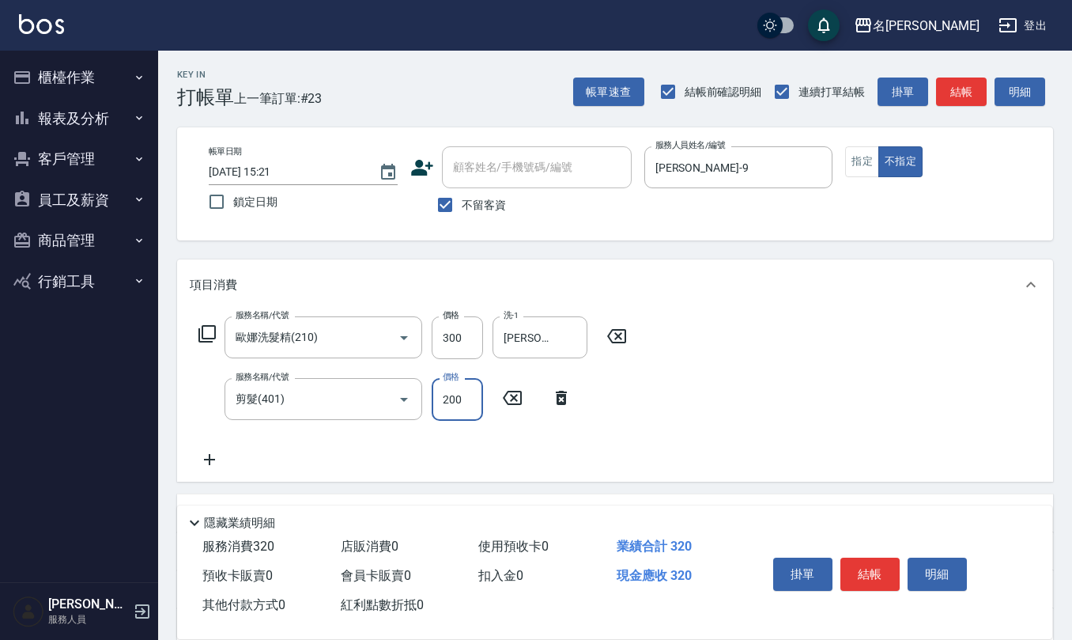
type input "200"
